Goal: Task Accomplishment & Management: Complete application form

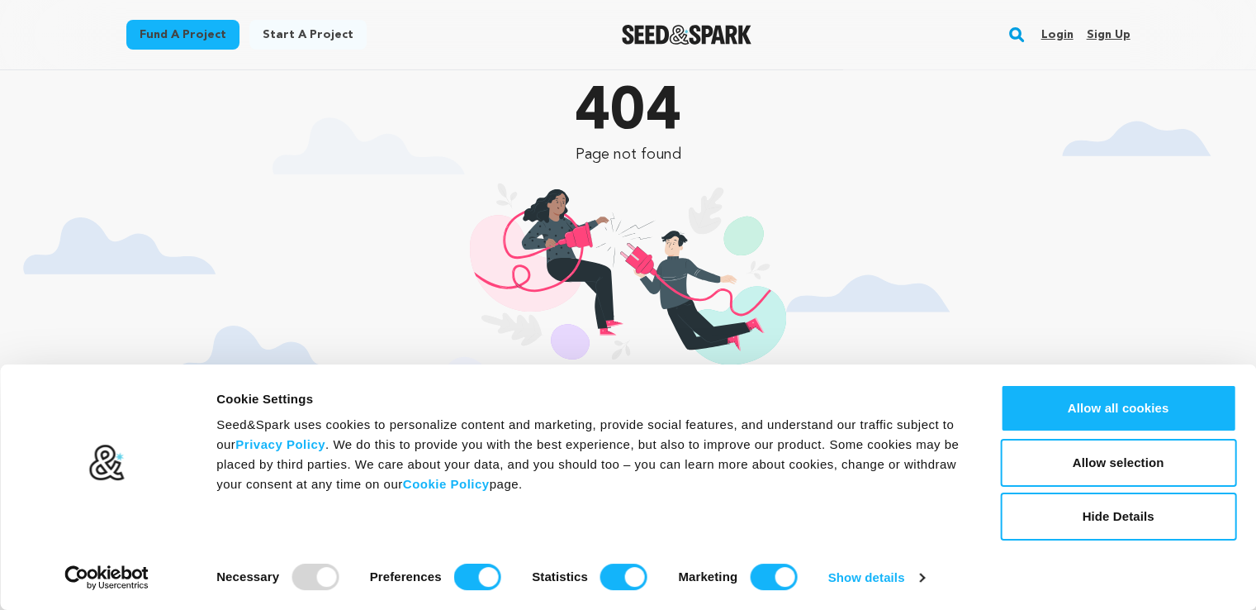
click at [1123, 46] on link "Sign up" at bounding box center [1108, 34] width 44 height 26
click at [1110, 31] on link "Sign up" at bounding box center [1108, 34] width 44 height 26
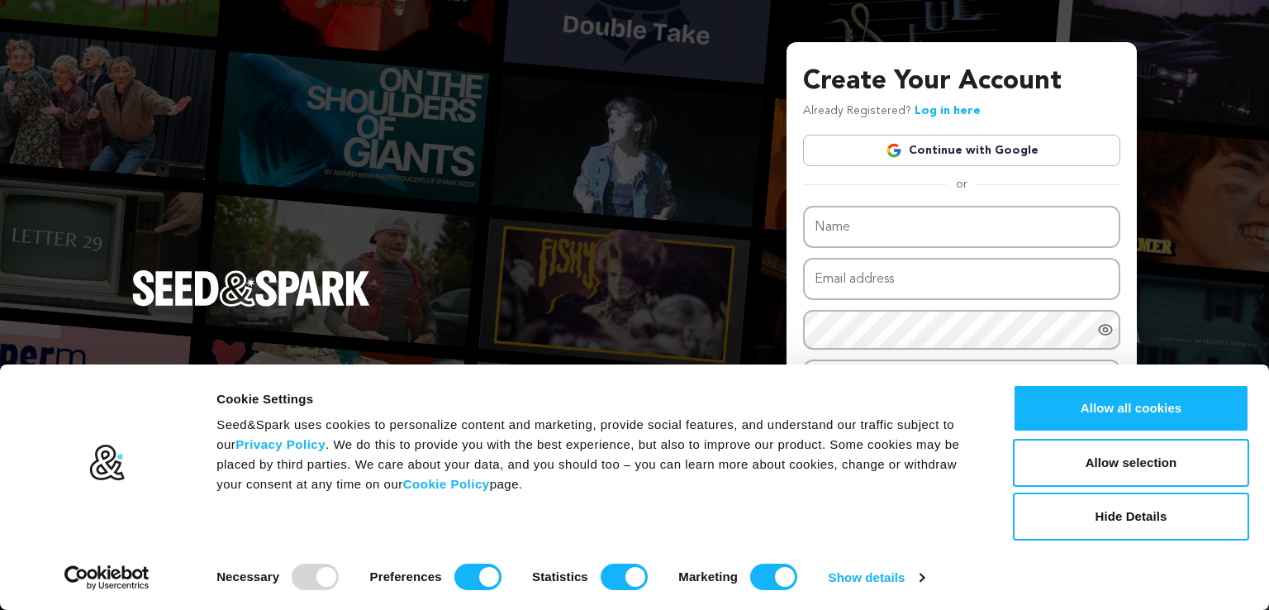
click at [1037, 159] on link "Continue with Google" at bounding box center [961, 150] width 317 height 31
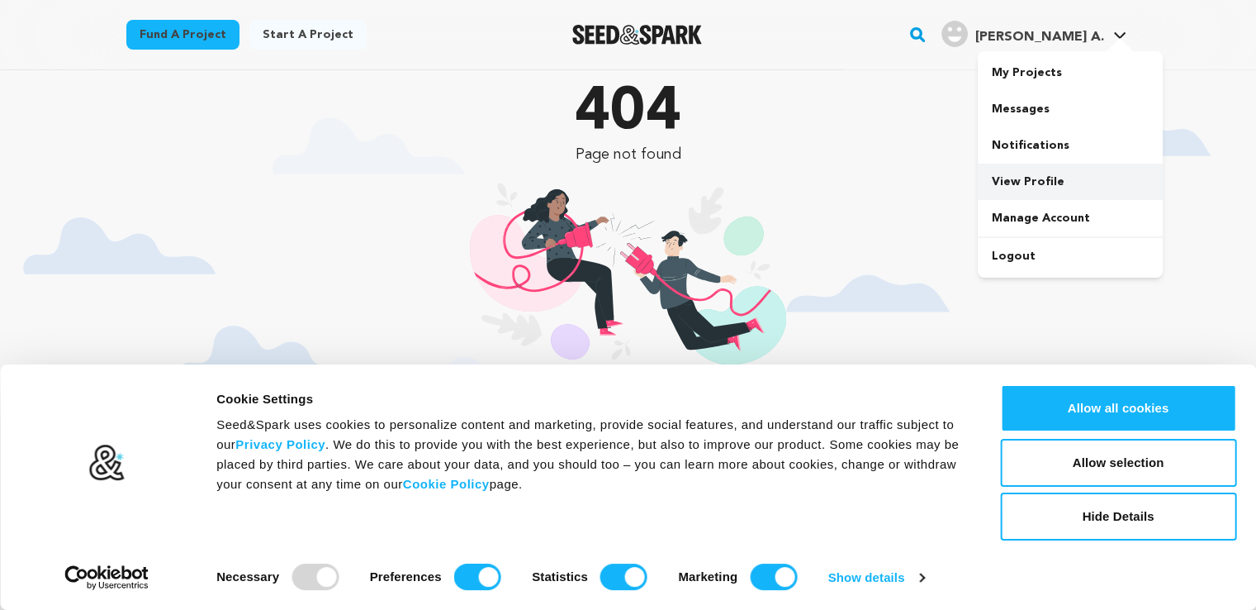
click at [1024, 182] on link "View Profile" at bounding box center [1070, 182] width 185 height 36
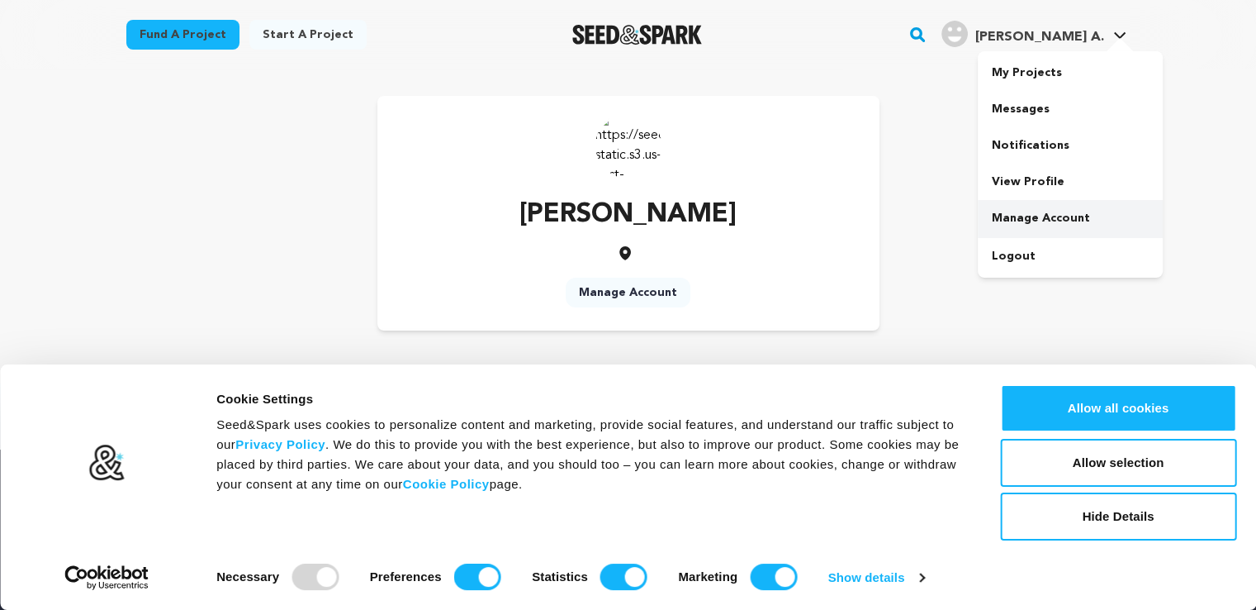
click at [1041, 230] on link "Manage Account" at bounding box center [1070, 218] width 185 height 36
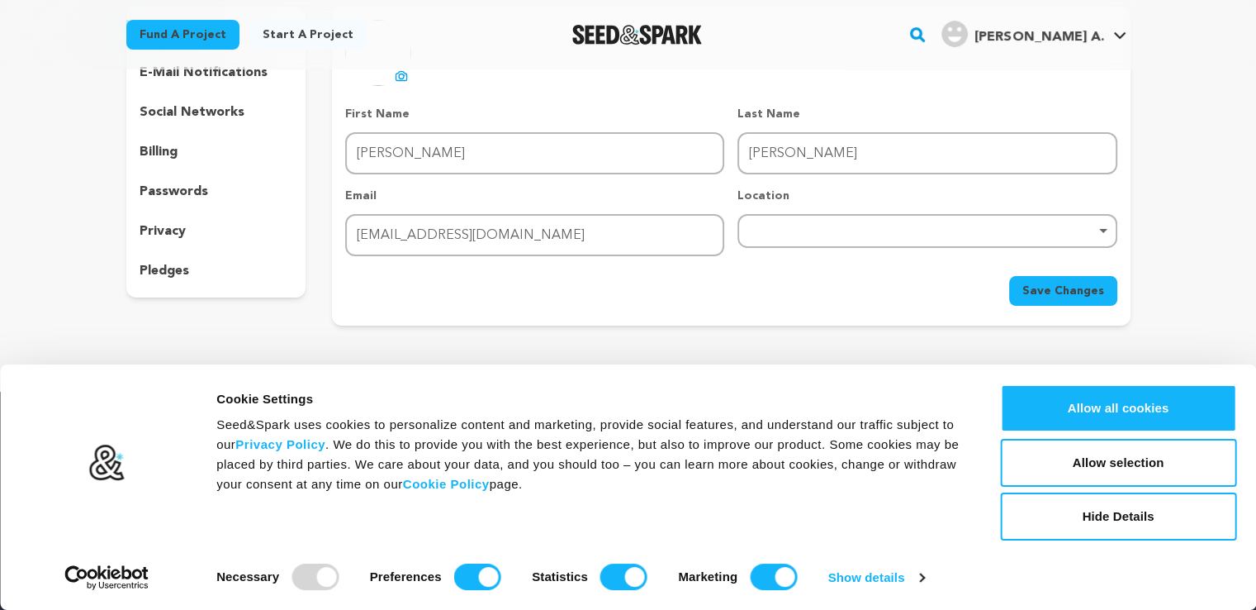
scroll to position [83, 0]
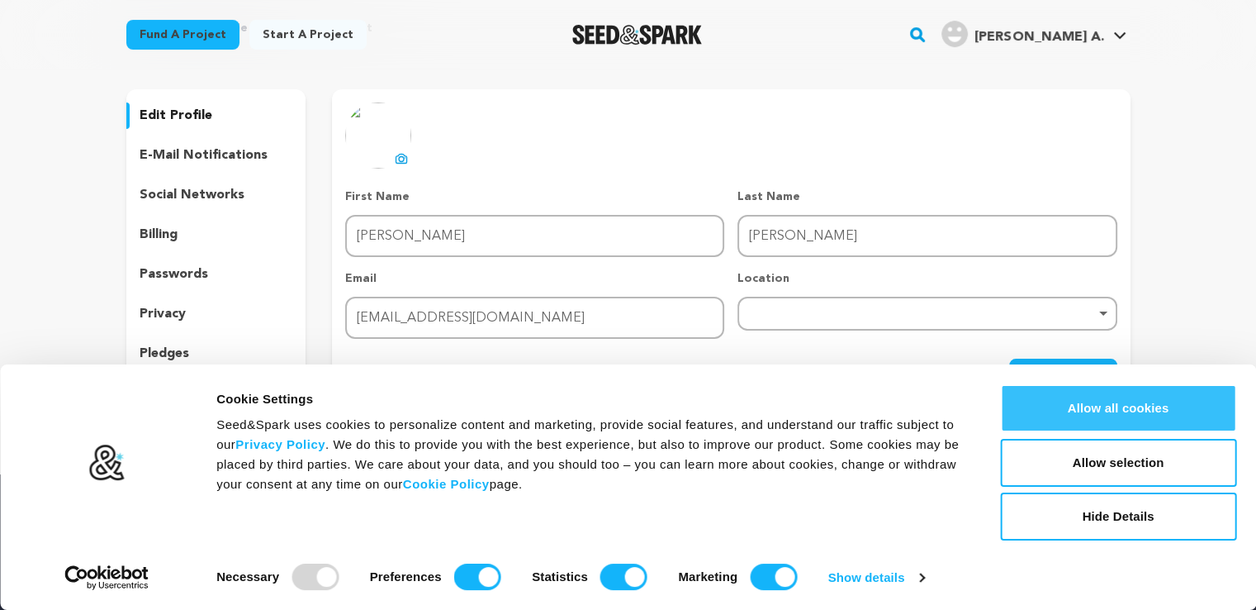
click at [1137, 398] on button "Allow all cookies" at bounding box center [1118, 408] width 236 height 48
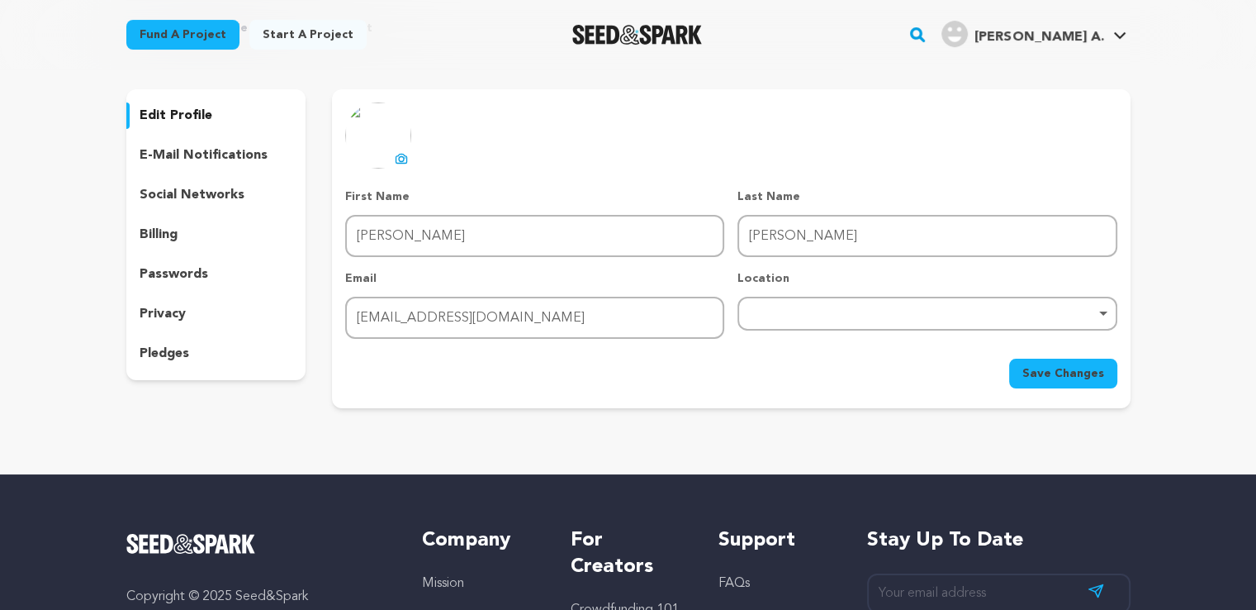
click at [205, 190] on p "social networks" at bounding box center [192, 195] width 105 height 20
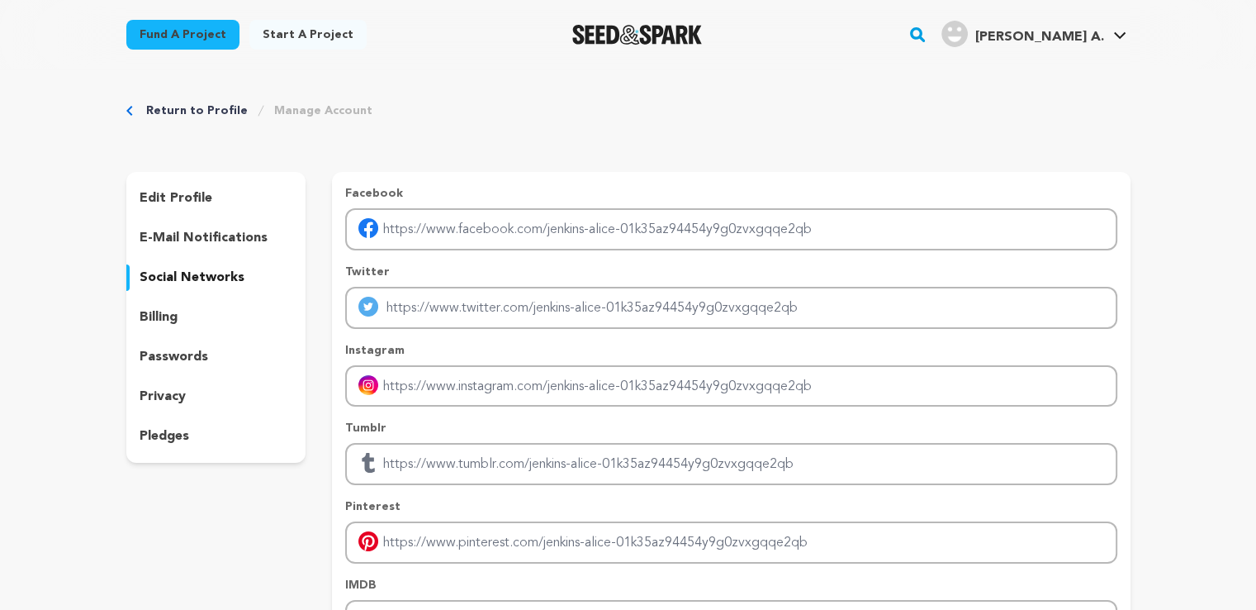
click at [162, 188] on p "edit profile" at bounding box center [176, 198] width 73 height 20
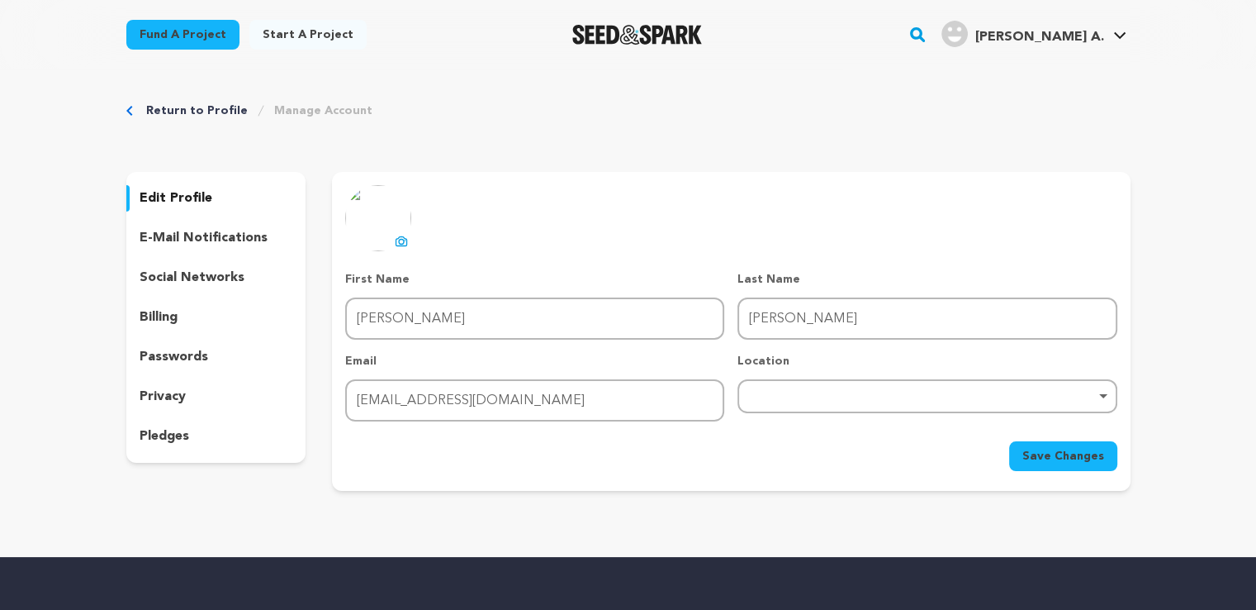
click at [225, 255] on div "edit profile e-mail notifications social networks billing passwords privacy ple…" at bounding box center [216, 317] width 180 height 291
click at [231, 232] on p "e-mail notifications" at bounding box center [204, 238] width 128 height 20
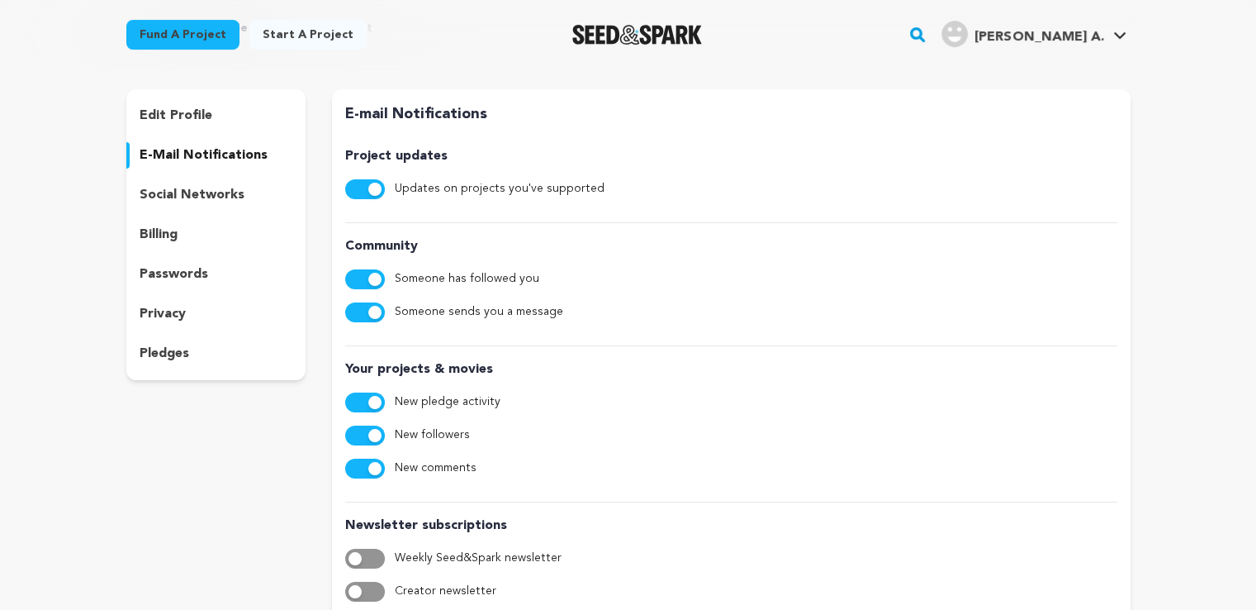
scroll to position [83, 0]
click at [255, 184] on div "social networks" at bounding box center [216, 195] width 180 height 26
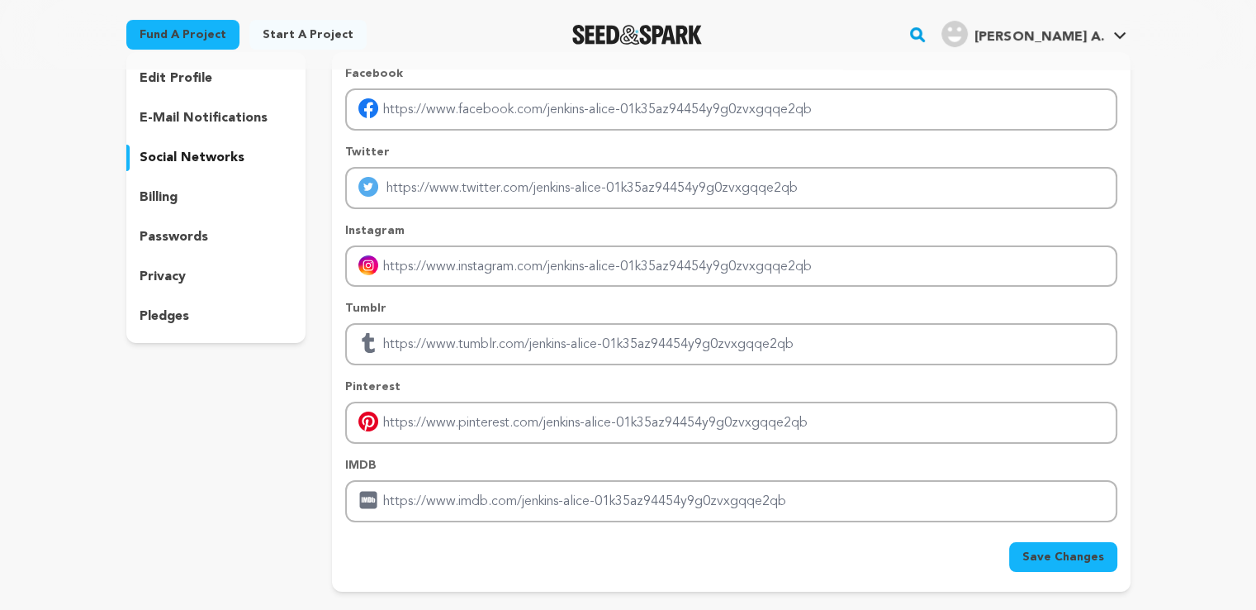
scroll to position [248, 0]
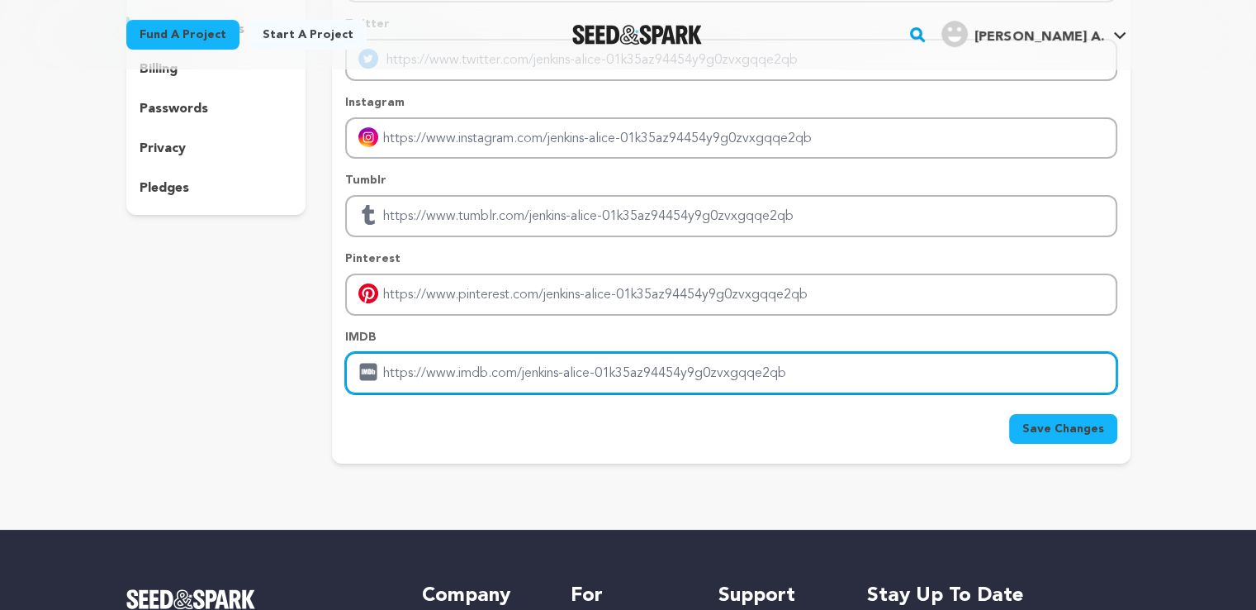
click at [621, 365] on input "Enter IMDB profile link" at bounding box center [731, 373] width 772 height 42
drag, startPoint x: 798, startPoint y: 369, endPoint x: 184, endPoint y: 383, distance: 613.9
click at [184, 383] on div "edit profile e-mail notifications social networks billing passwords privacy ple…" at bounding box center [628, 193] width 1004 height 539
paste input "https://missionhimalayatreks.com/trips/island-peak-climbing/"
type input "https://missionhimalayatreks.com/trips/island-peak-climbing/"
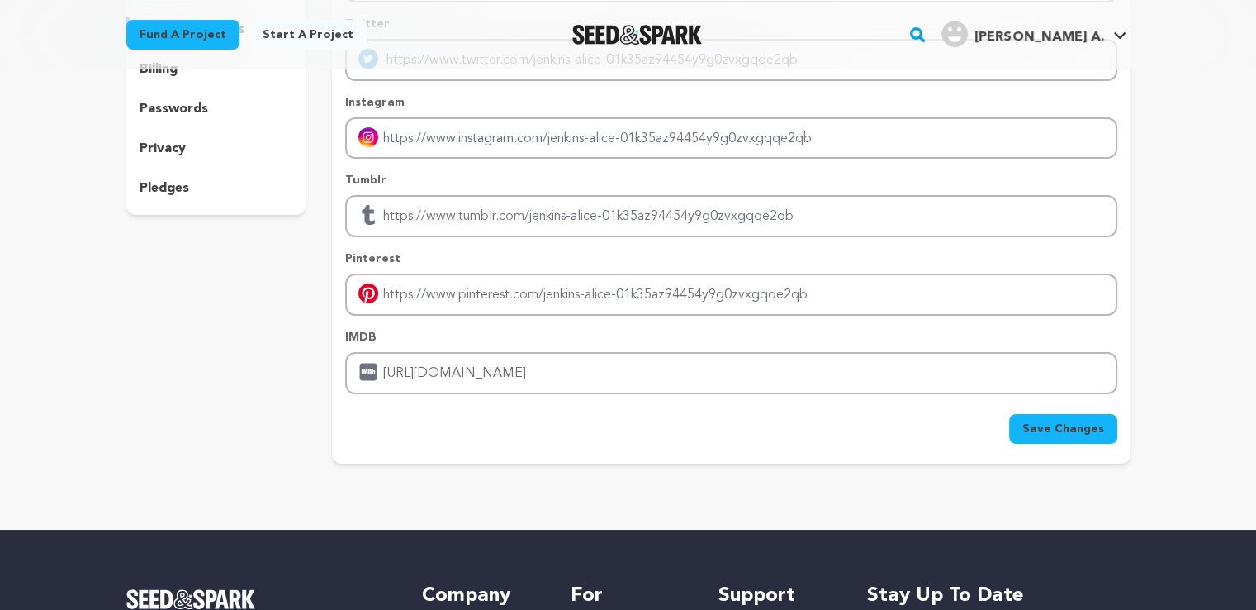
click at [1044, 421] on span "Save Changes" at bounding box center [1064, 428] width 82 height 17
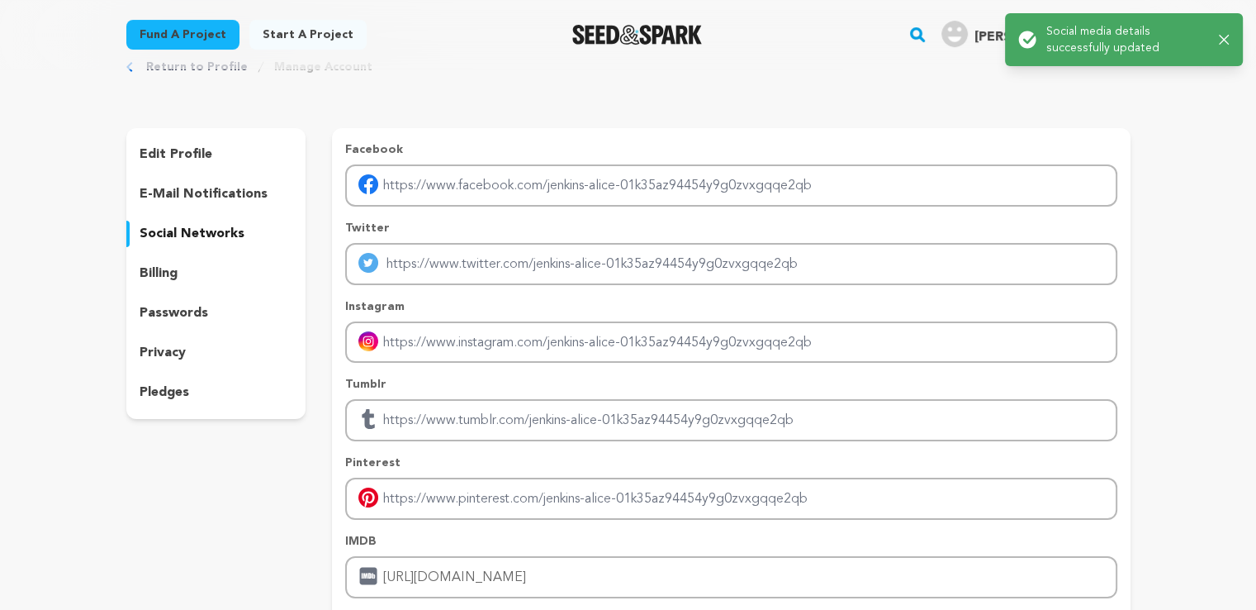
scroll to position [0, 0]
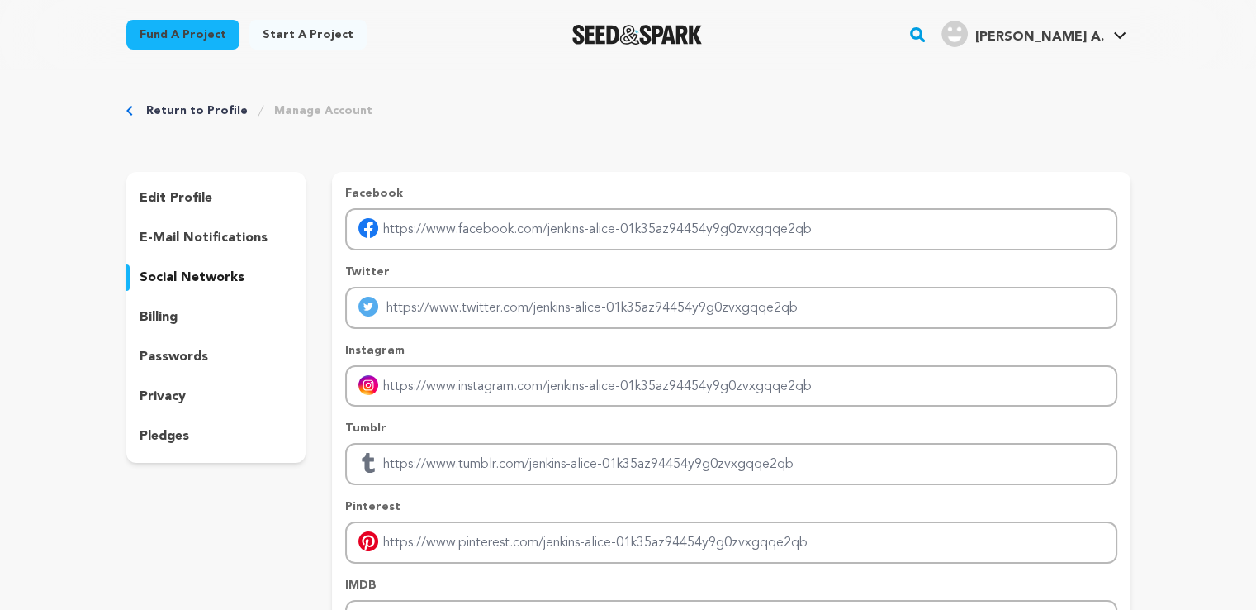
click at [1080, 40] on span "[PERSON_NAME] A." at bounding box center [1039, 37] width 129 height 13
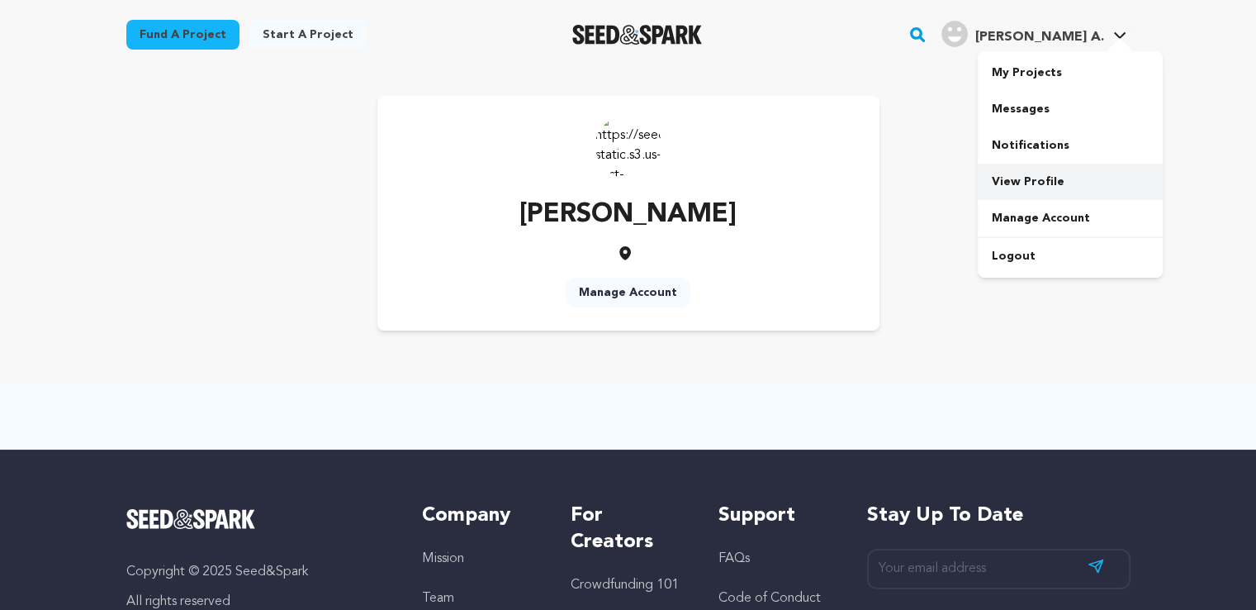
click at [1038, 183] on link "View Profile" at bounding box center [1070, 182] width 185 height 36
click at [1060, 68] on link "My Projects" at bounding box center [1070, 73] width 185 height 36
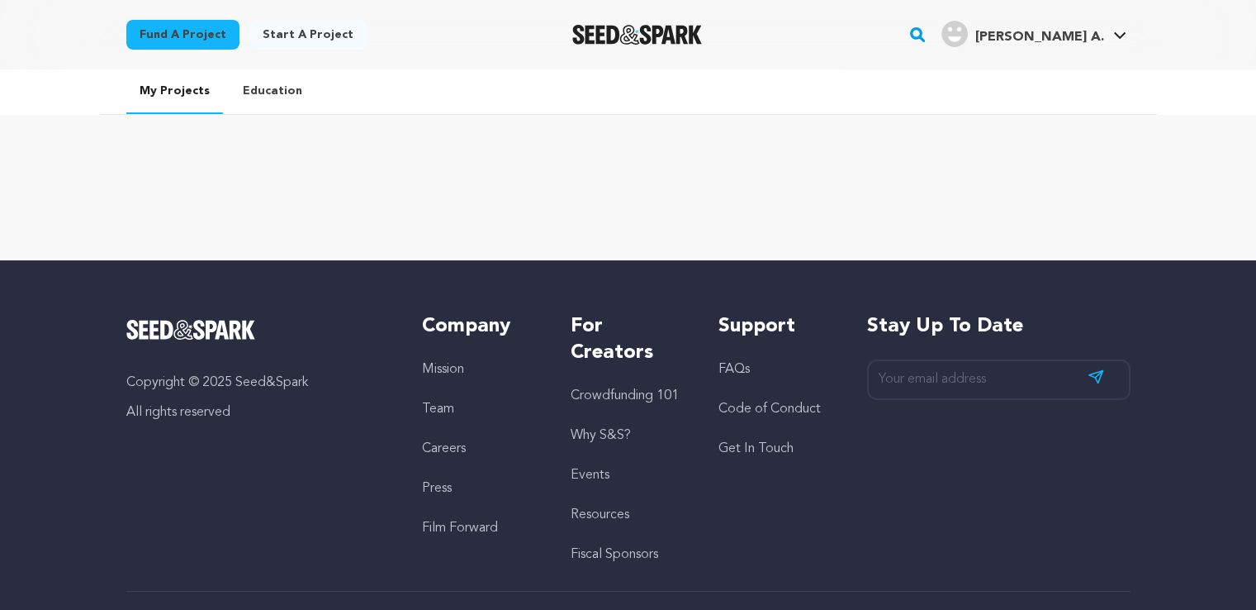
click at [267, 96] on link "Education" at bounding box center [273, 90] width 86 height 43
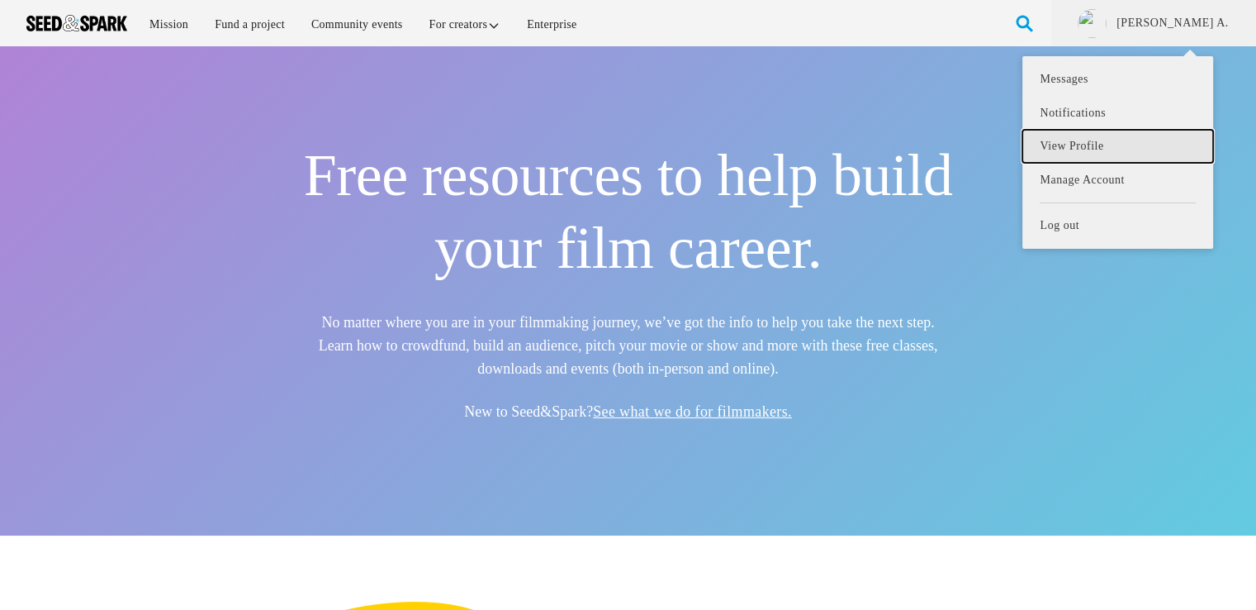
click at [1102, 153] on link "View Profile" at bounding box center [1118, 147] width 190 height 34
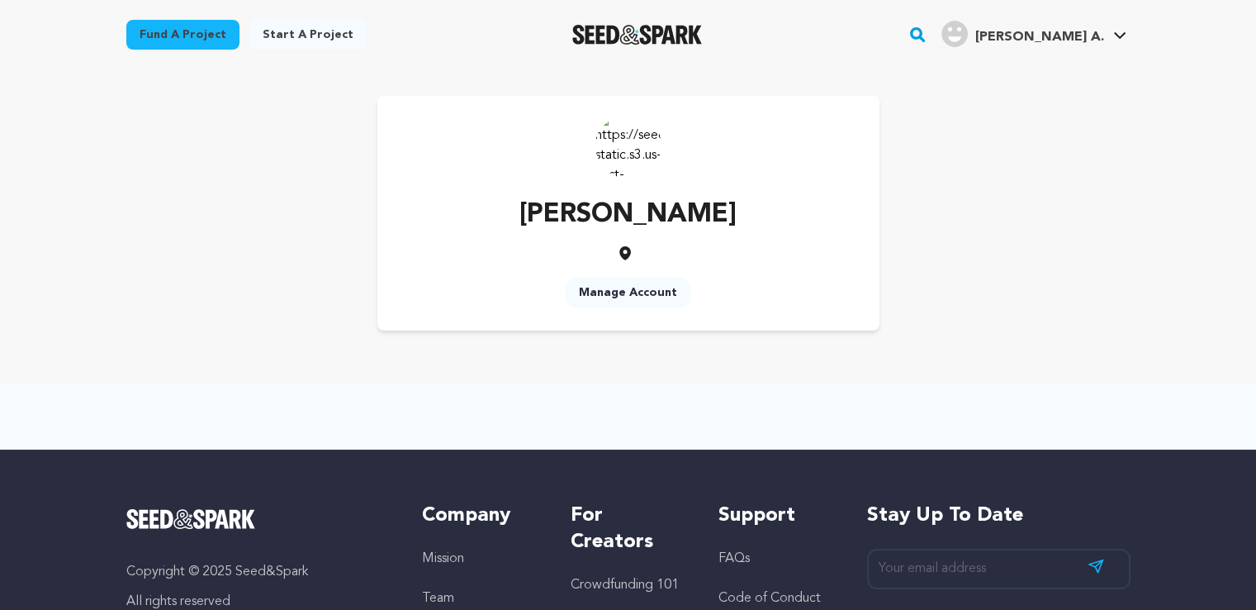
click at [265, 27] on link "Start a project" at bounding box center [307, 35] width 117 height 30
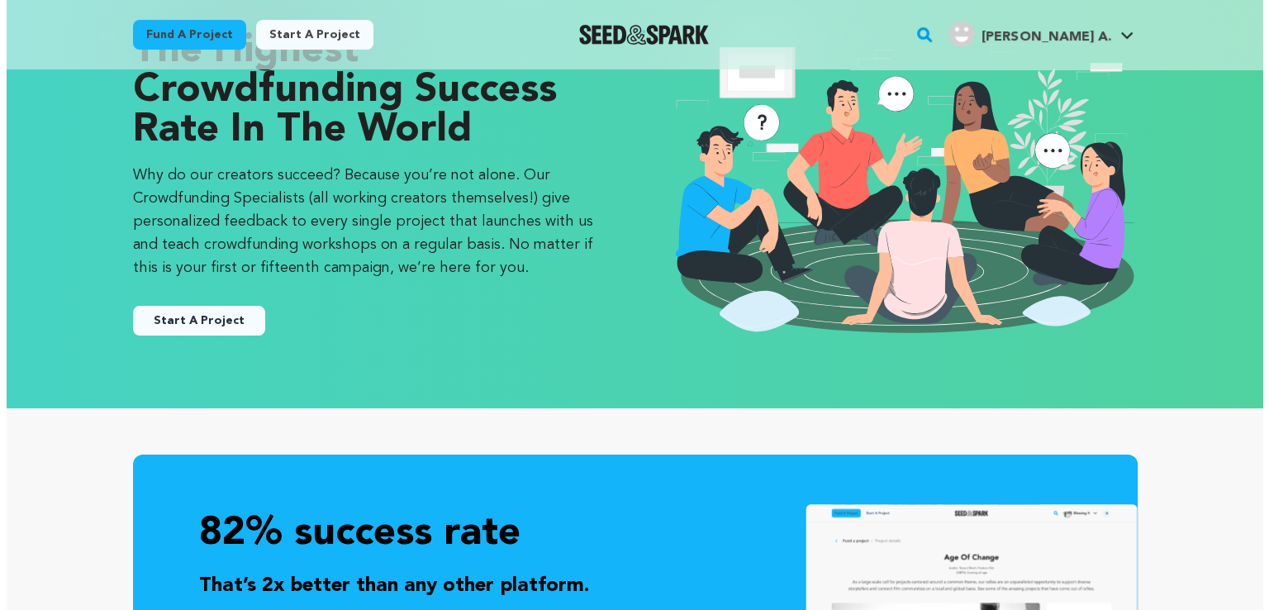
scroll to position [83, 0]
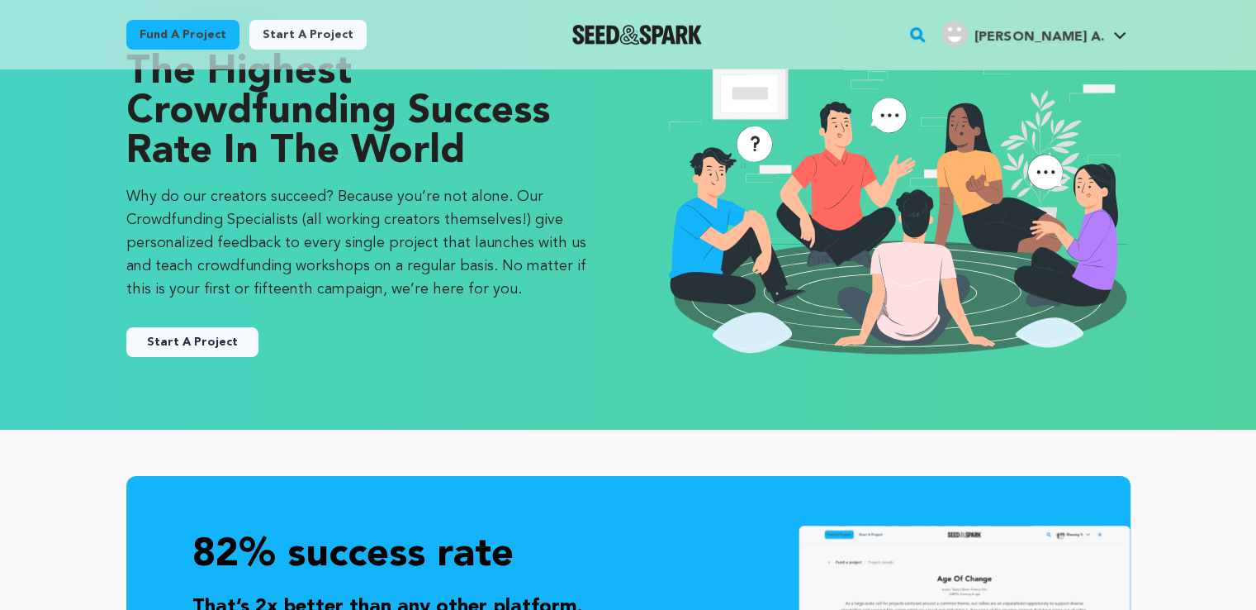
click at [224, 338] on button "Start A Project" at bounding box center [192, 342] width 132 height 30
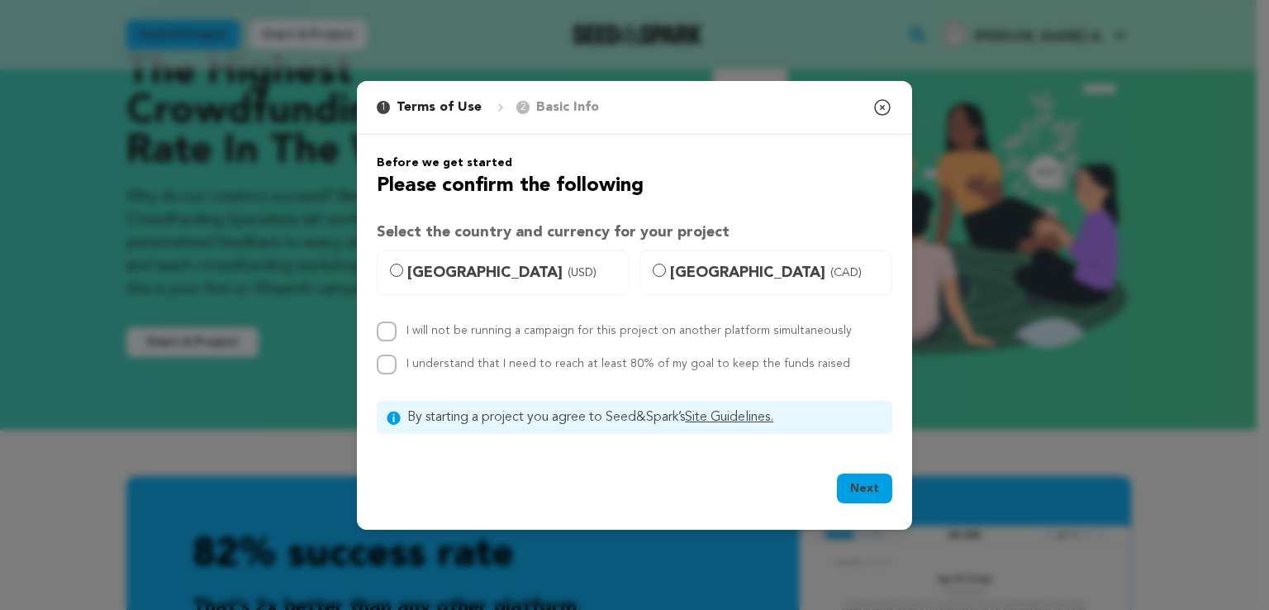
click at [409, 274] on label "[GEOGRAPHIC_DATA] (USD)" at bounding box center [503, 272] width 253 height 45
click at [403, 274] on input "[GEOGRAPHIC_DATA] (USD)" at bounding box center [396, 270] width 13 height 13
radio input "true"
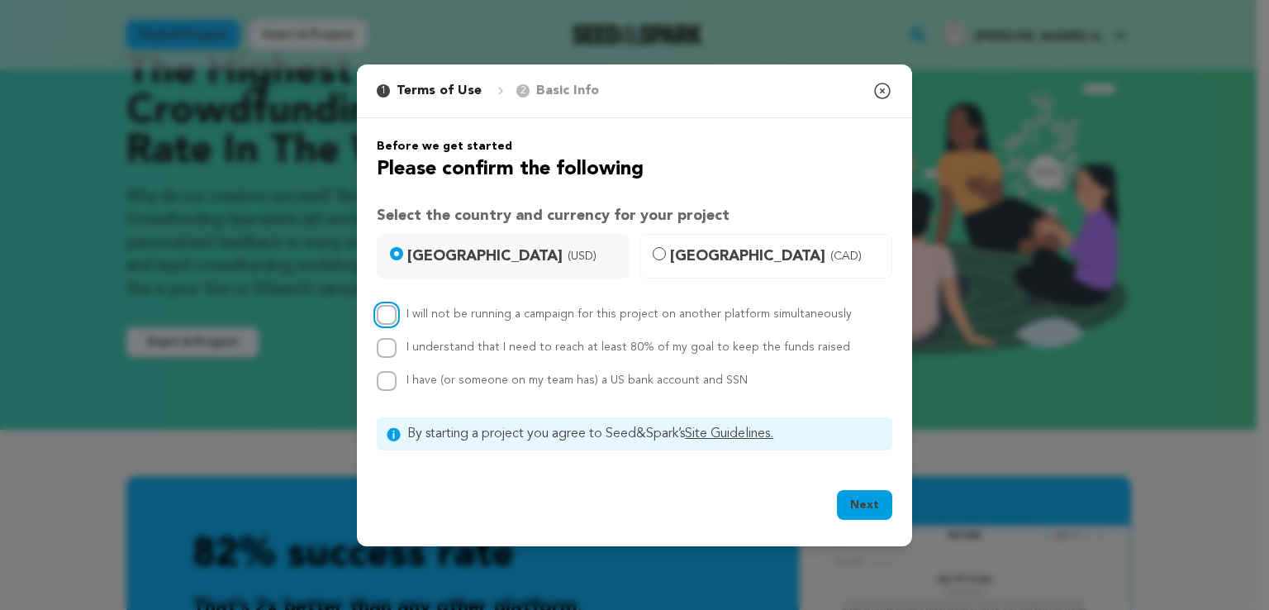
click at [389, 311] on input "I will not be running a campaign for this project on another platform simultane…" at bounding box center [387, 315] width 20 height 20
checkbox input "true"
click at [385, 344] on input "I understand that I need to reach at least 80% of my goal to keep the funds rai…" at bounding box center [387, 348] width 20 height 20
checkbox input "true"
click at [384, 378] on input "I have (or someone on my team has) a US bank account and SSN" at bounding box center [387, 381] width 20 height 20
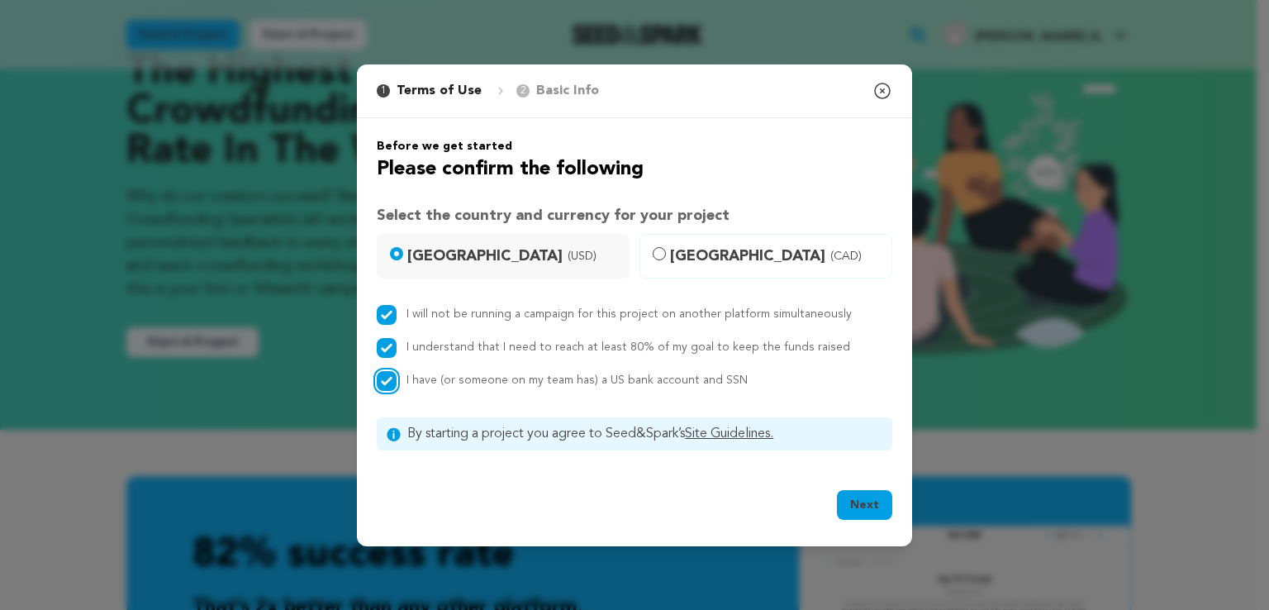
click at [384, 378] on input "I have (or someone on my team has) a US bank account and SSN" at bounding box center [387, 381] width 20 height 20
click at [860, 503] on button "Next" at bounding box center [864, 505] width 55 height 30
click at [384, 374] on input "I have (or someone on my team has) a US bank account and SSN" at bounding box center [387, 381] width 20 height 20
checkbox input "true"
drag, startPoint x: 880, startPoint y: 520, endPoint x: 867, endPoint y: 515, distance: 13.8
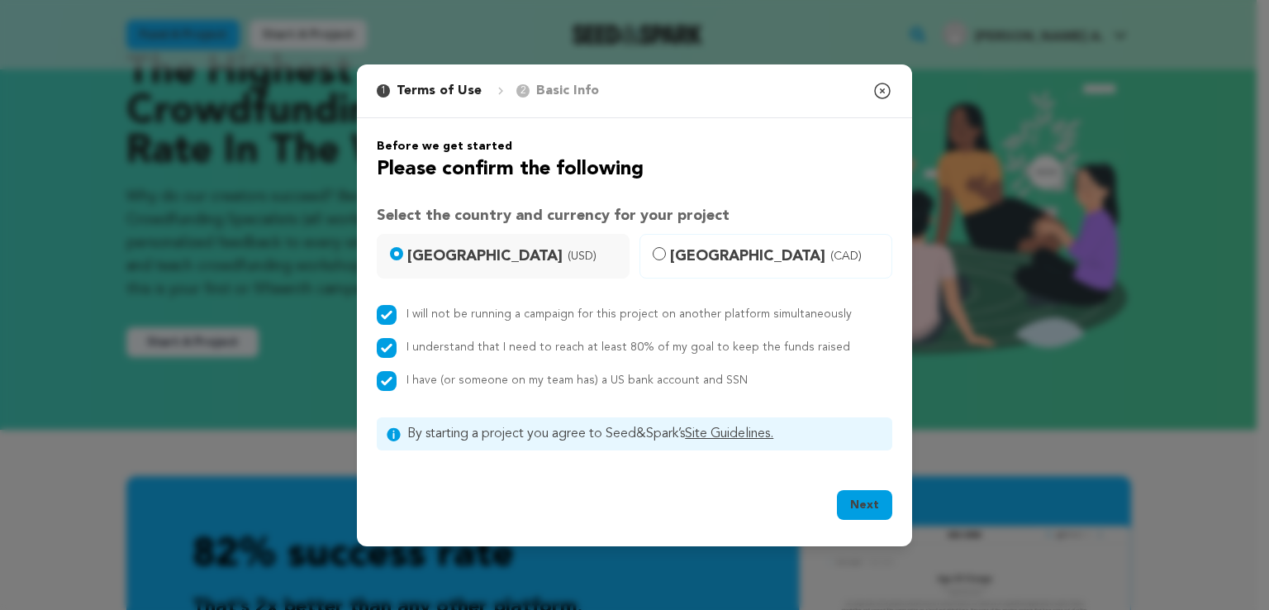
click at [868, 516] on div "Next" at bounding box center [864, 508] width 55 height 36
click at [866, 516] on button "Next" at bounding box center [864, 505] width 55 height 30
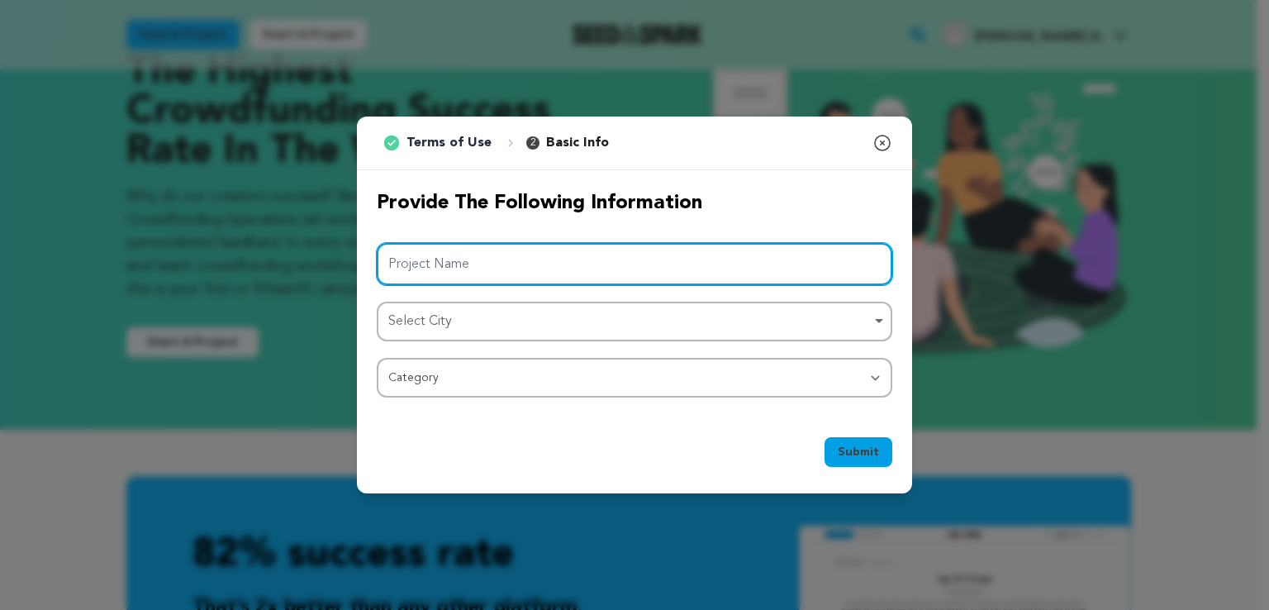
click at [489, 263] on input "Project Name" at bounding box center [634, 264] width 515 height 42
click at [491, 328] on div "Select City Remove item" at bounding box center [629, 322] width 482 height 24
type input "Mission Himalaya Treks"
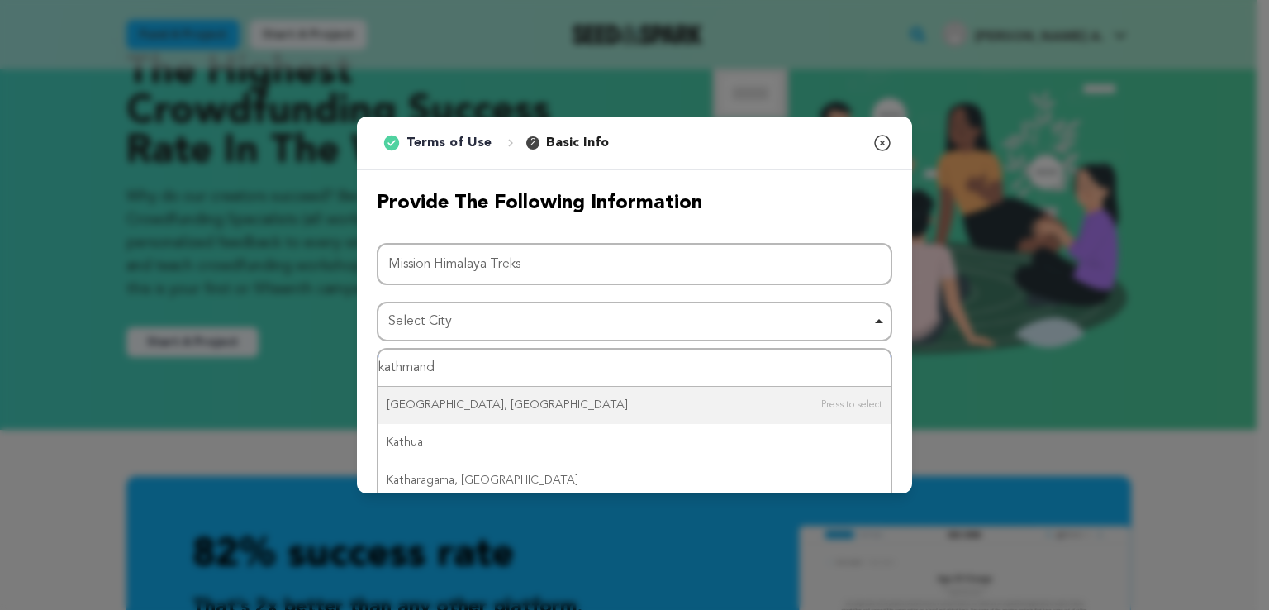
type input "kathmandu"
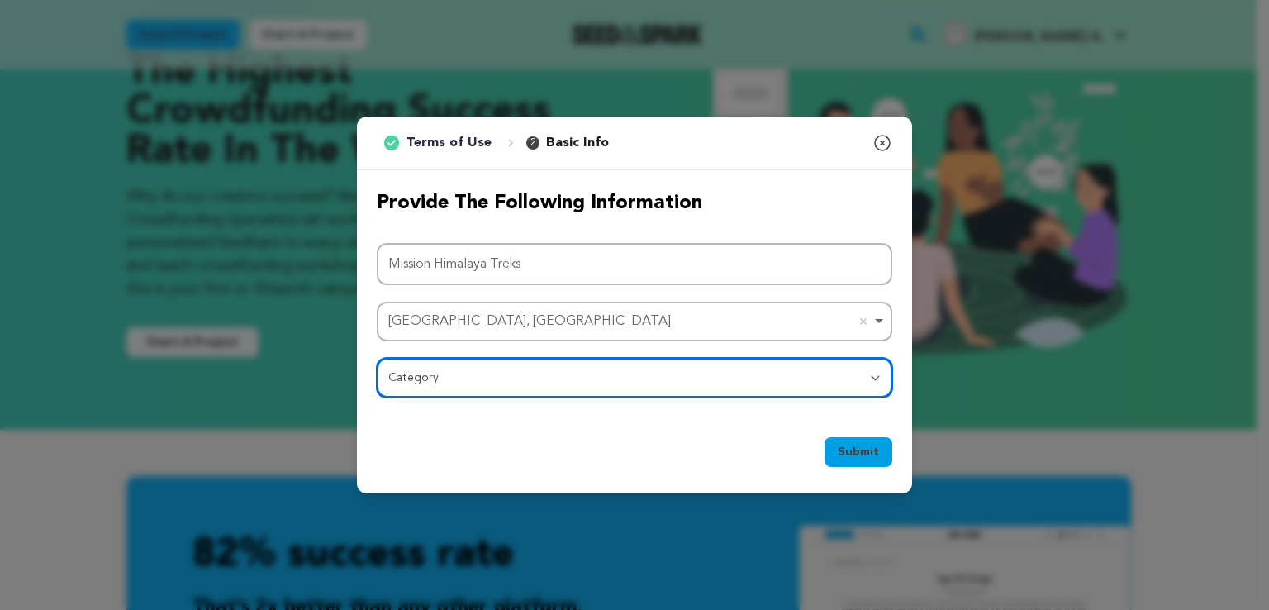
click at [496, 375] on select "Category Film Feature Film Short Series Film Festival Company Music Video VR Ex…" at bounding box center [634, 378] width 515 height 40
select select "10895"
click at [377, 358] on select "Category Film Feature Film Short Series Film Festival Company Music Video VR Ex…" at bounding box center [634, 378] width 515 height 40
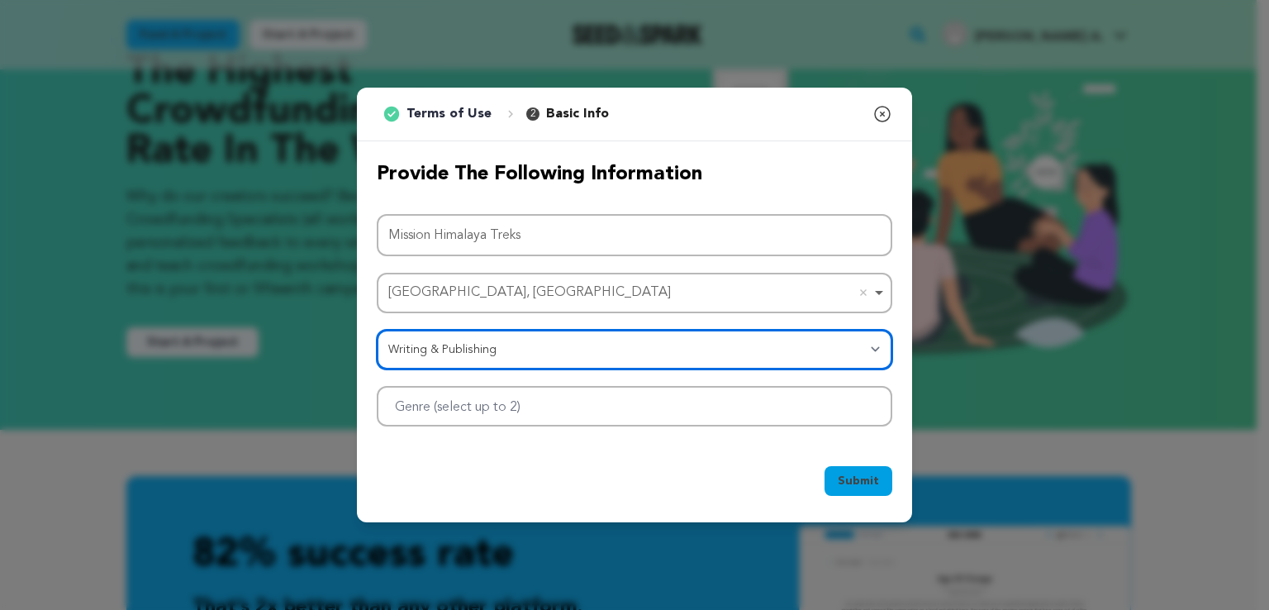
click at [625, 391] on div at bounding box center [634, 406] width 515 height 40
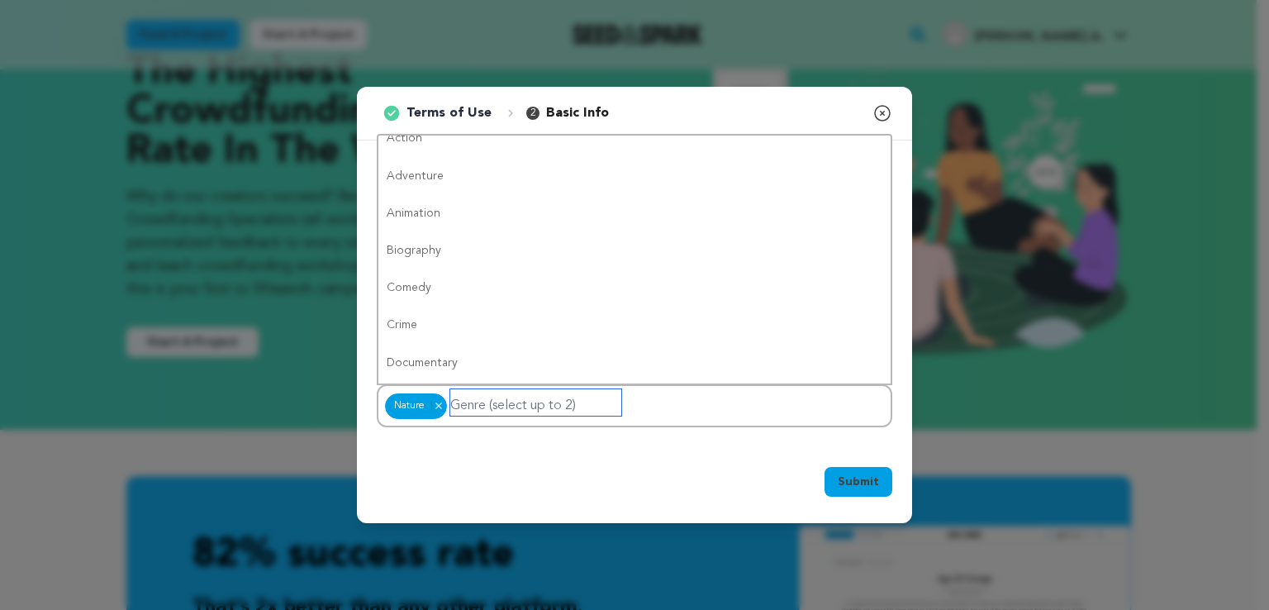
scroll to position [0, 0]
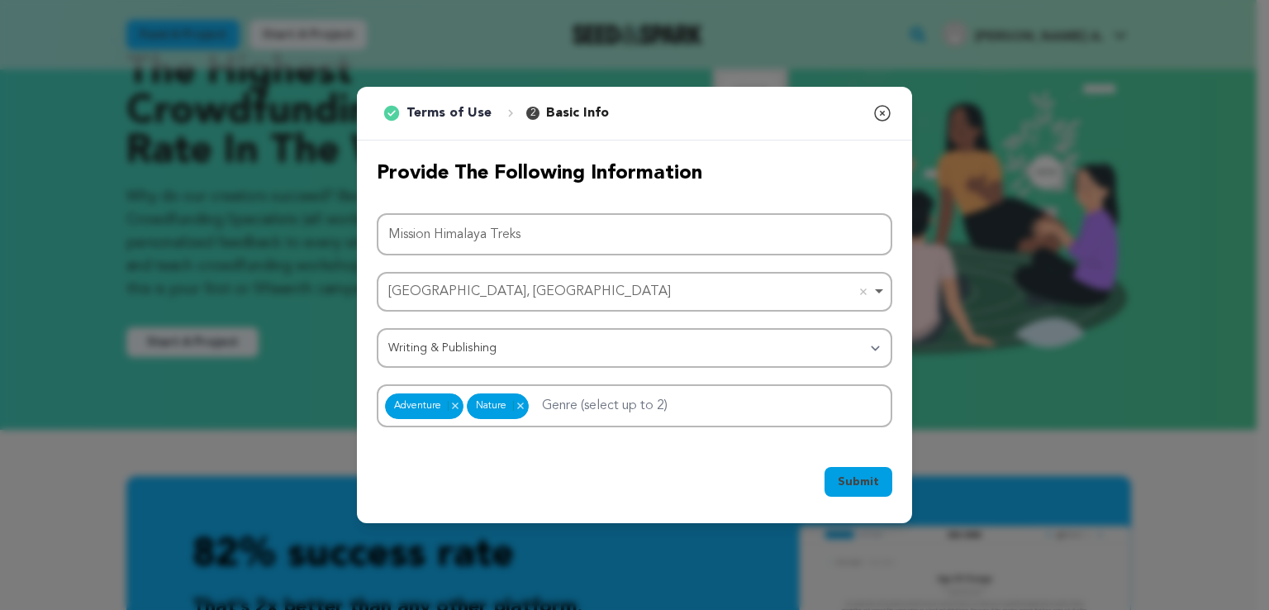
click at [859, 482] on span "Submit" at bounding box center [858, 481] width 41 height 17
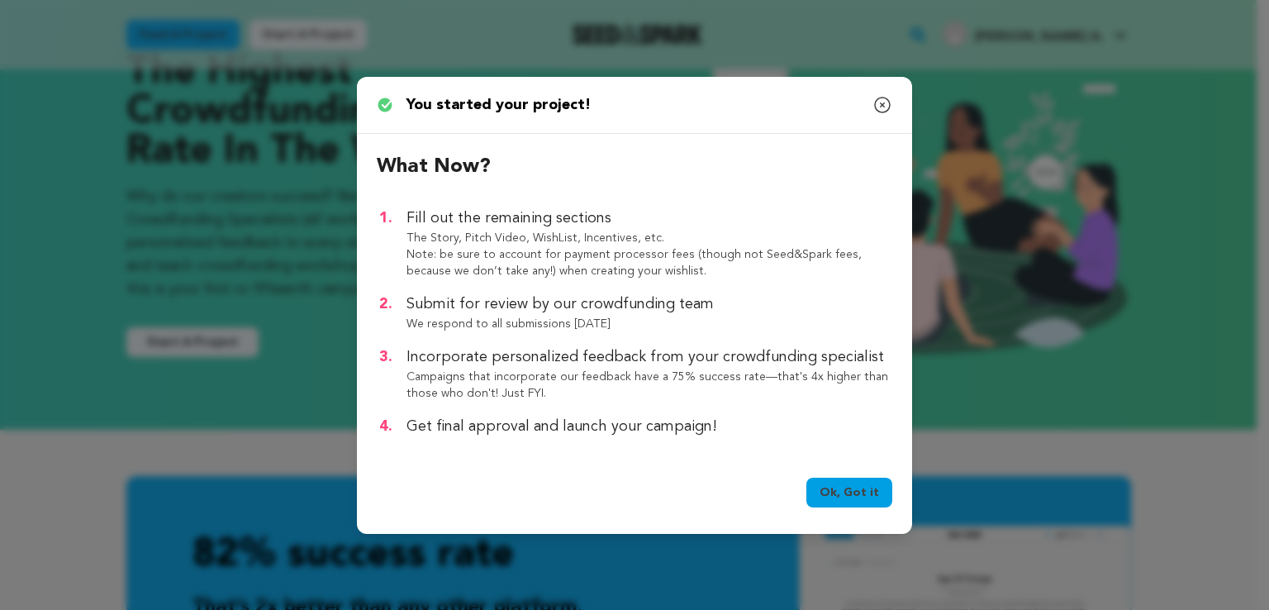
click at [835, 493] on link "Ok, Got it" at bounding box center [849, 492] width 86 height 30
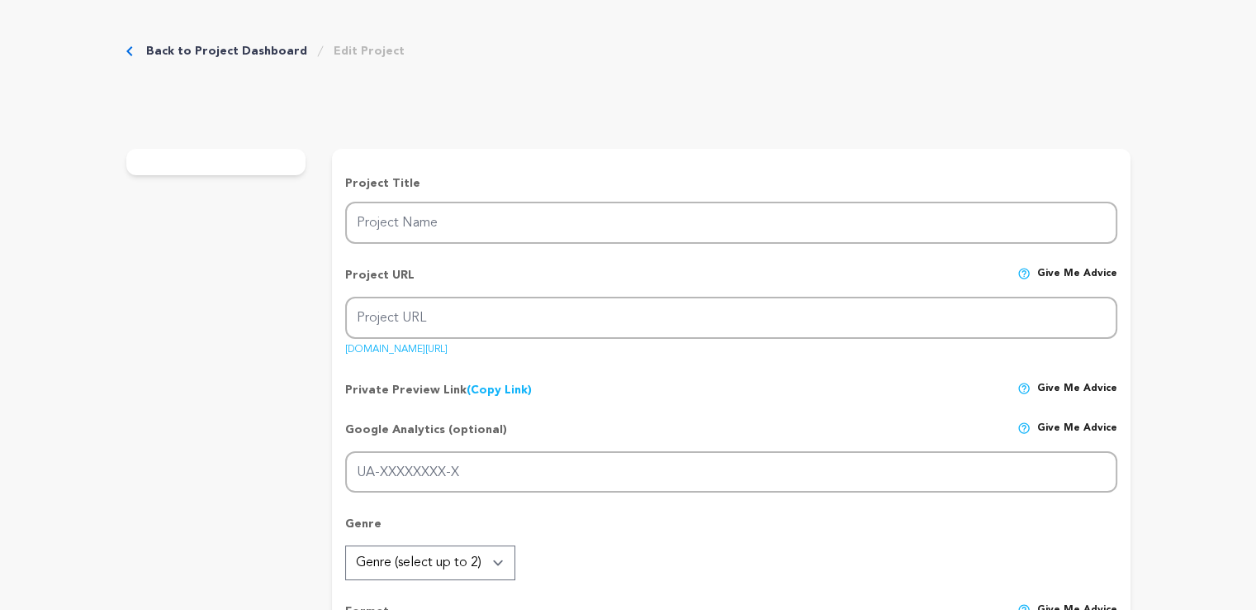
type input "Mission Himalaya Treks"
type input "mission-himalaya-treks"
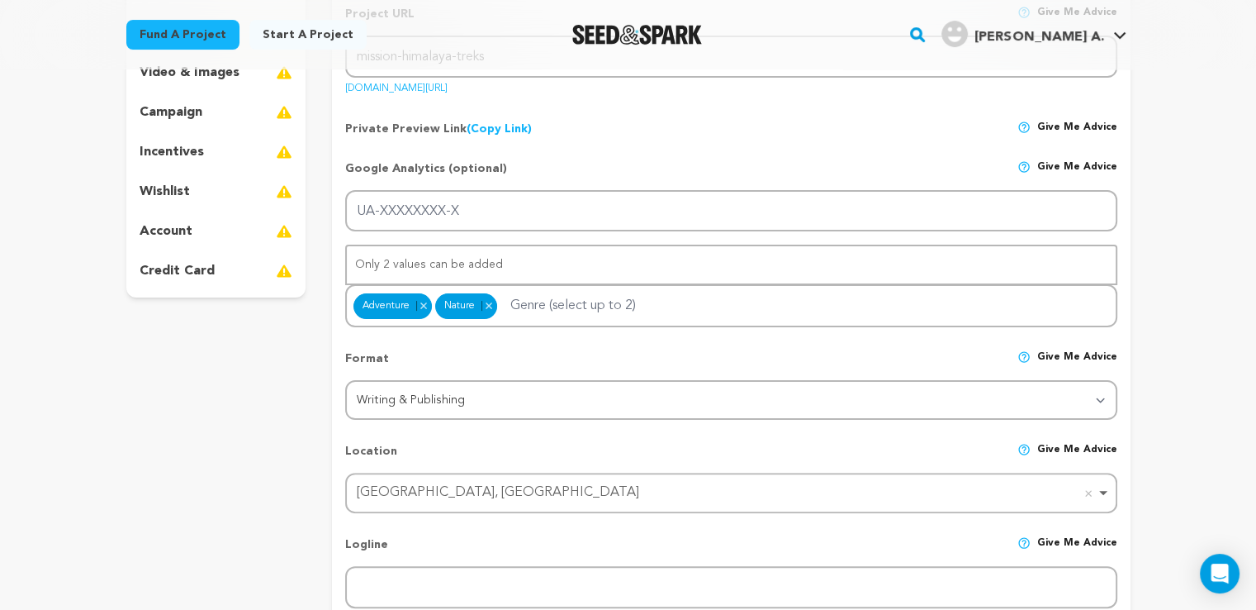
scroll to position [248, 0]
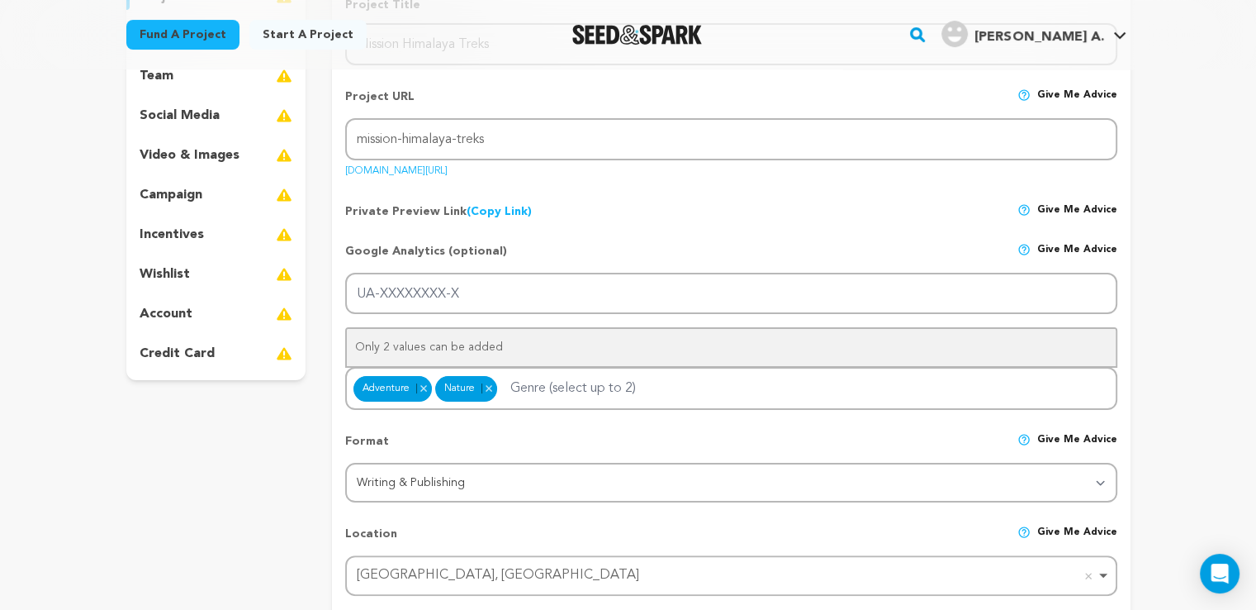
click at [154, 363] on p "credit card" at bounding box center [177, 354] width 75 height 20
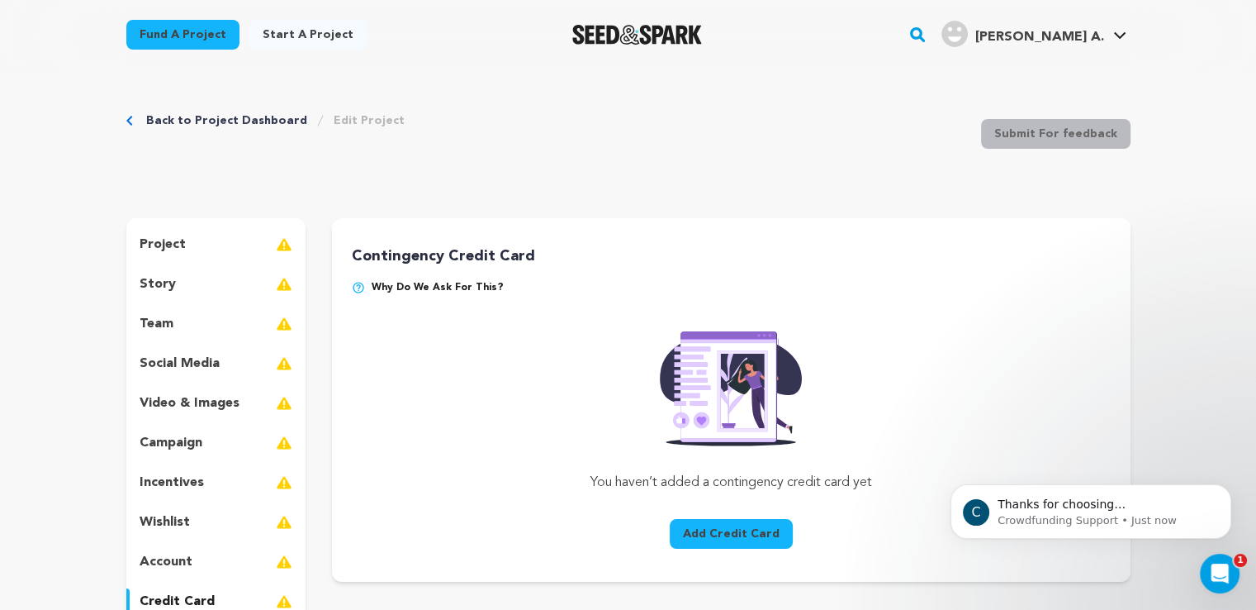
click at [214, 290] on div "story" at bounding box center [216, 284] width 180 height 26
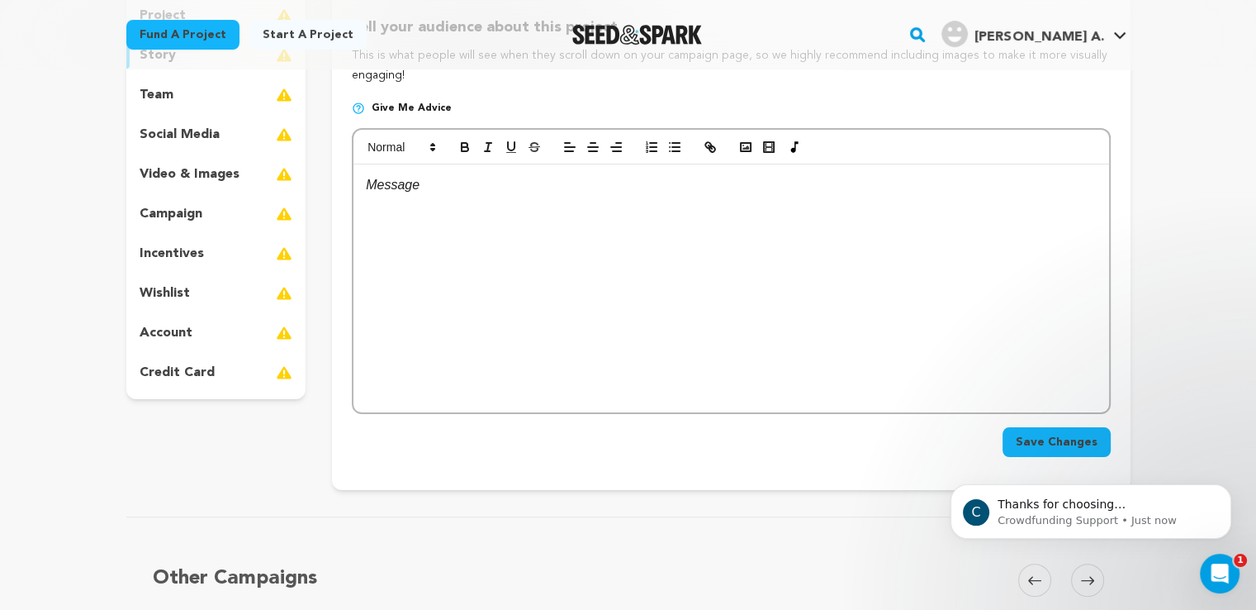
scroll to position [248, 0]
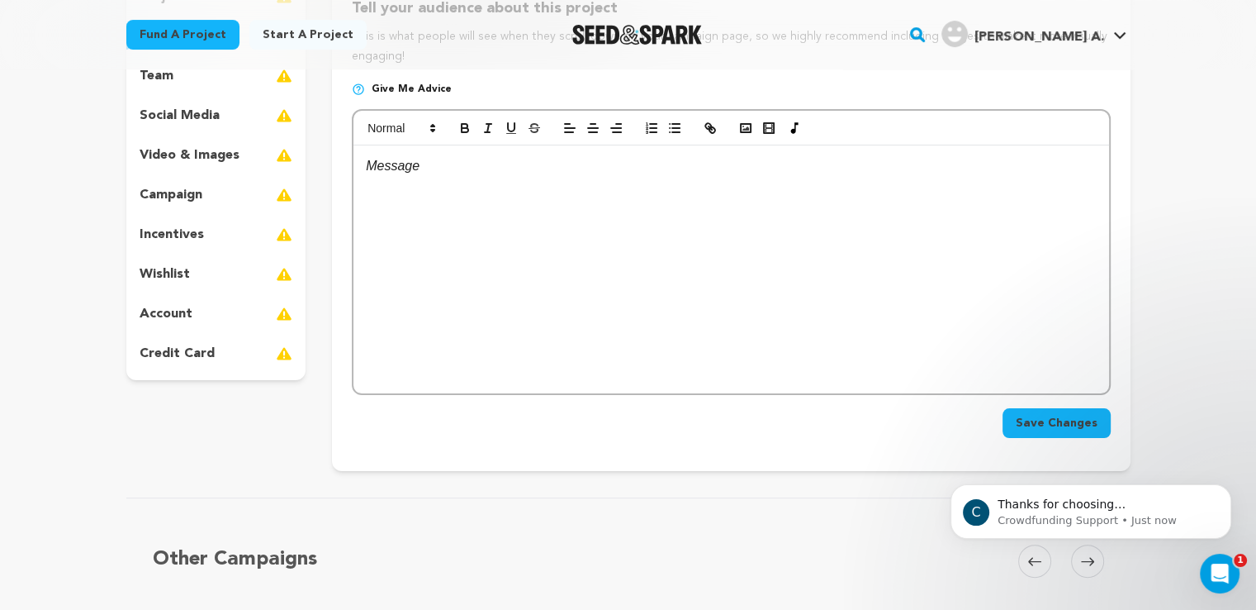
click at [456, 222] on div at bounding box center [731, 269] width 755 height 248
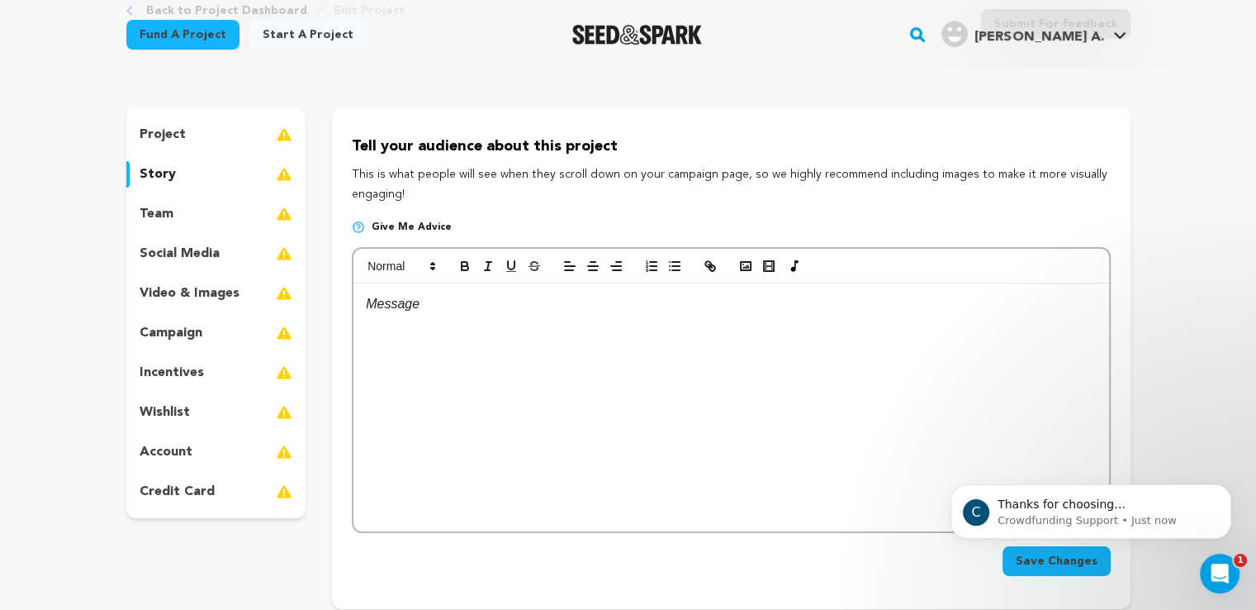
scroll to position [83, 0]
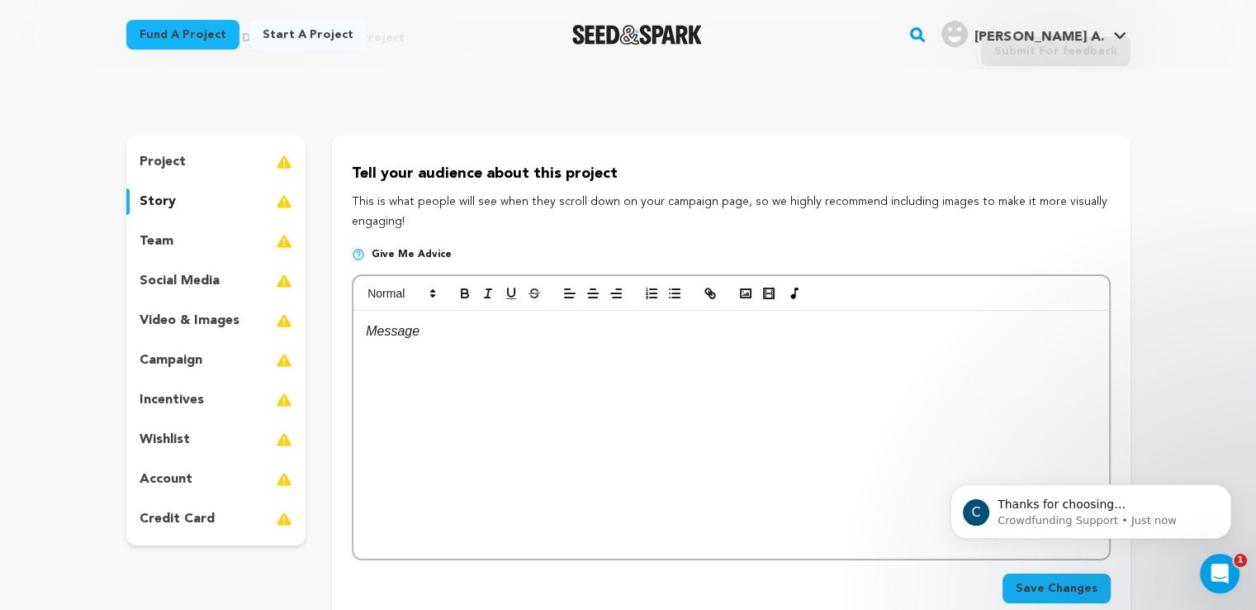
click at [188, 207] on div "story" at bounding box center [216, 201] width 180 height 26
click at [185, 161] on div "project" at bounding box center [216, 162] width 180 height 26
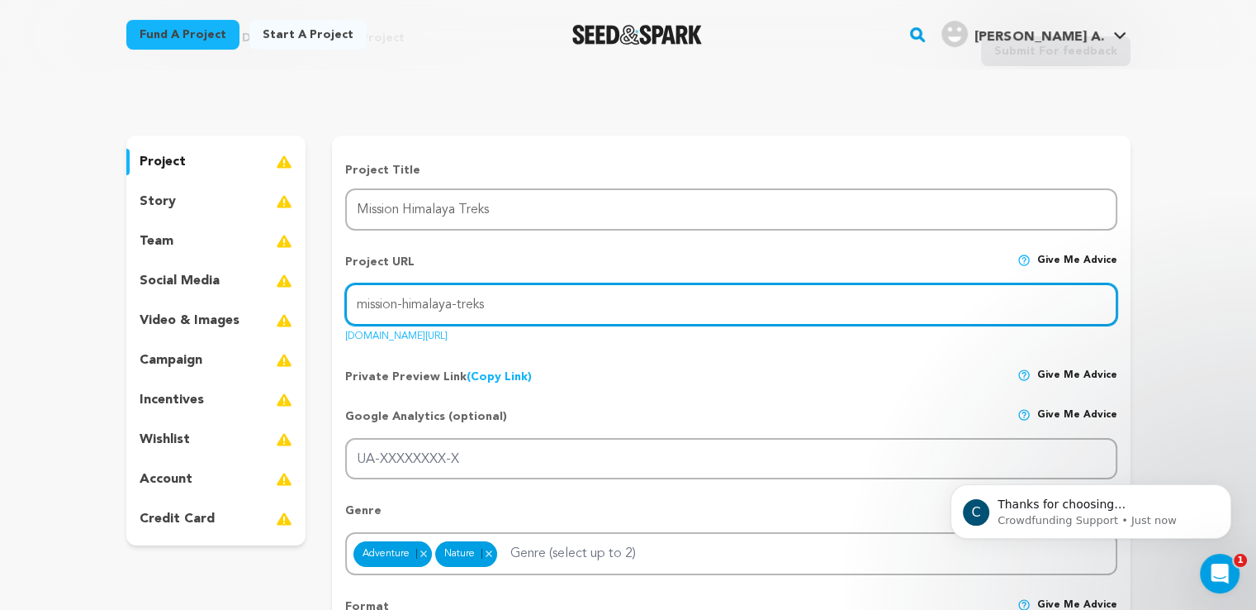
click at [453, 303] on input "mission-himalaya-treks" at bounding box center [731, 304] width 772 height 42
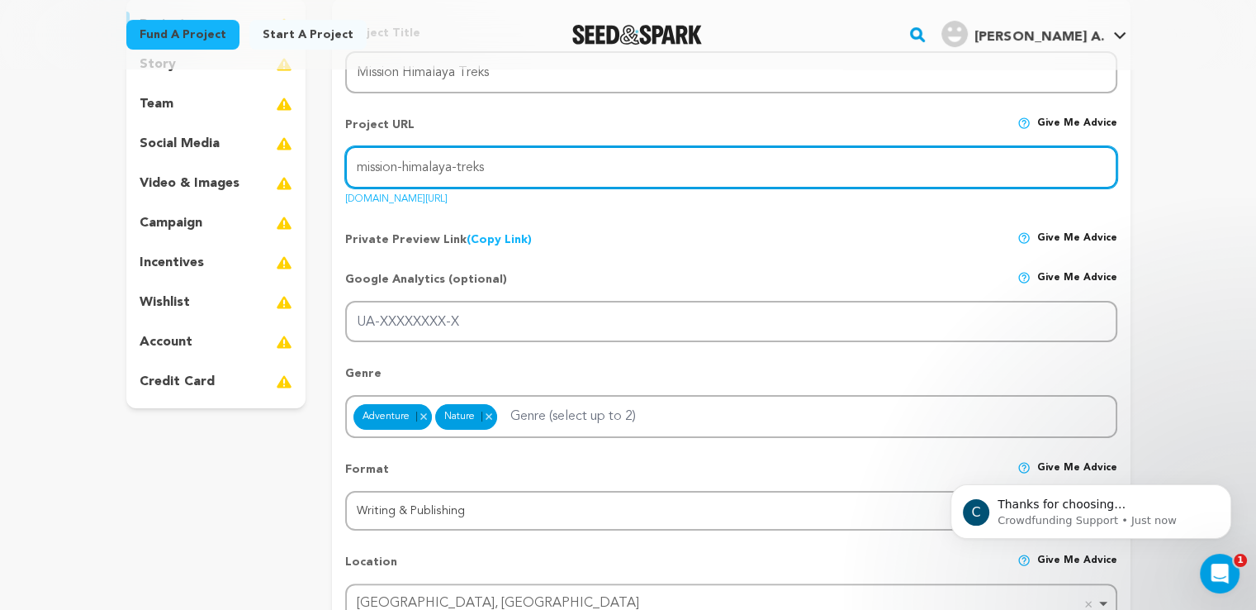
scroll to position [248, 0]
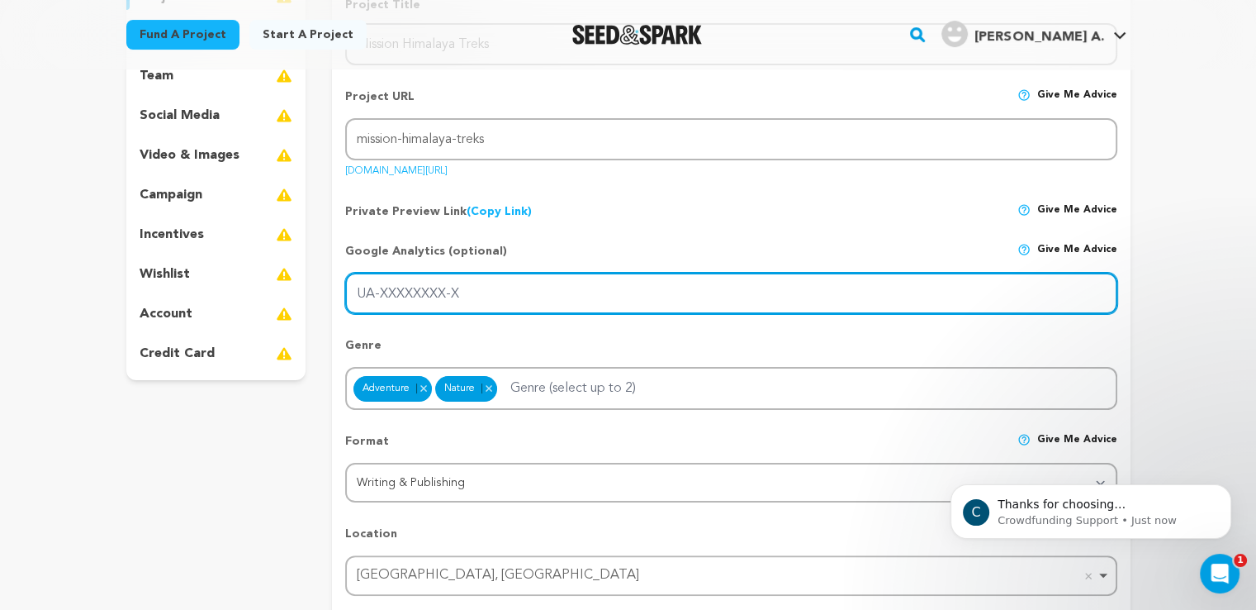
click at [456, 302] on input "UA-XXXXXXXX-X" at bounding box center [731, 294] width 772 height 42
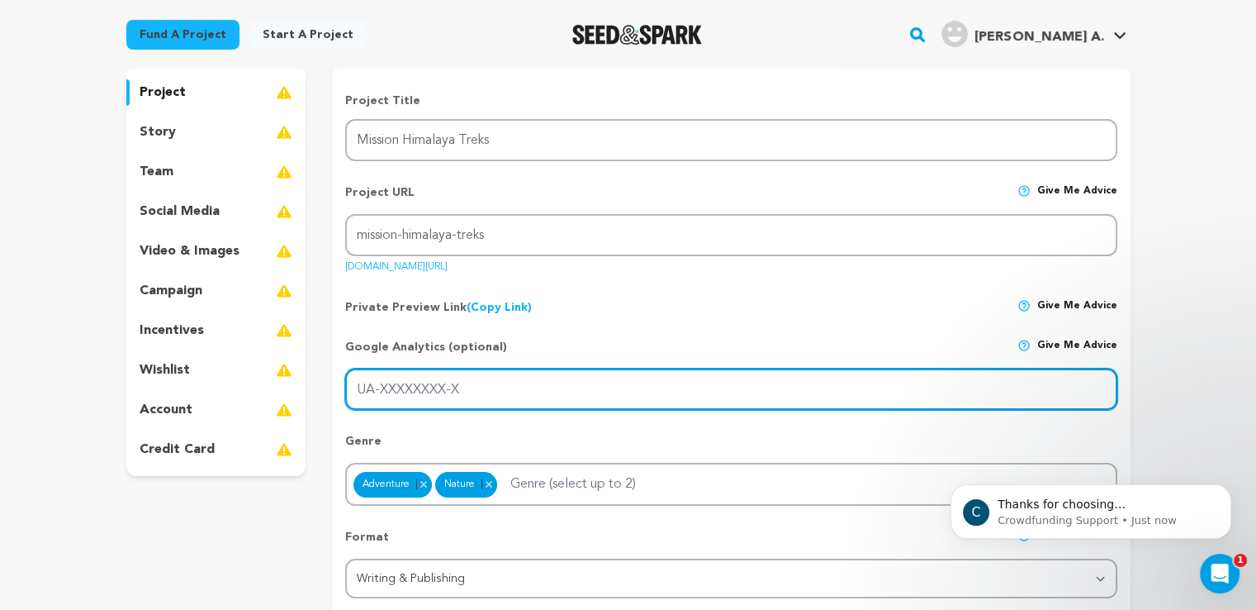
scroll to position [0, 0]
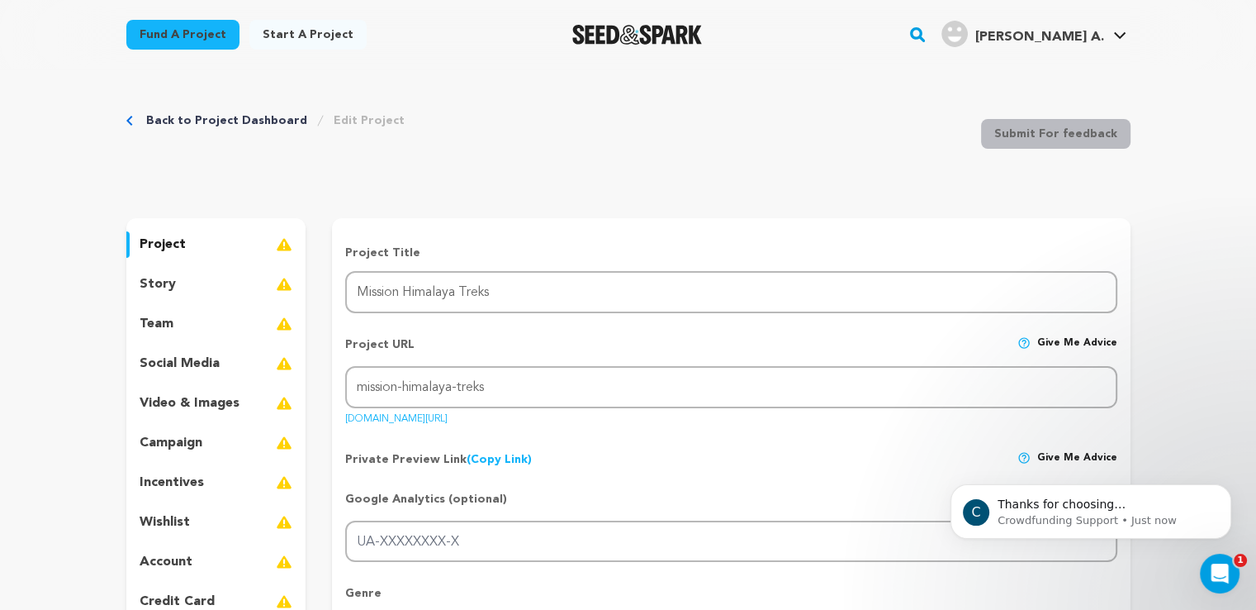
click at [176, 285] on div "story" at bounding box center [216, 284] width 180 height 26
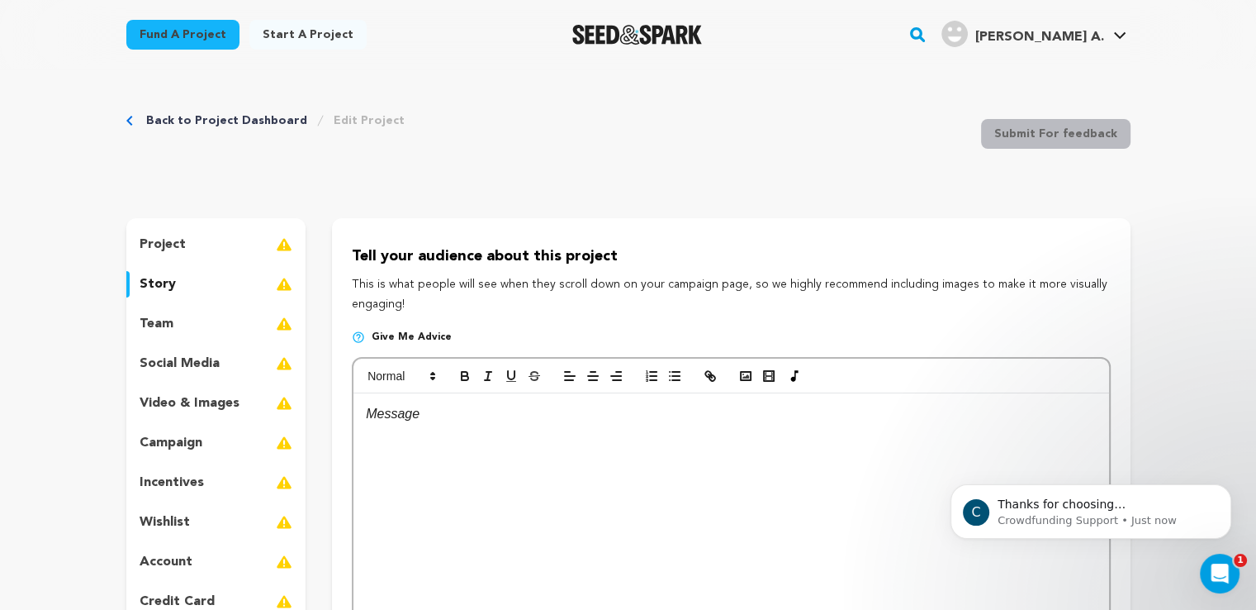
click at [492, 429] on div at bounding box center [731, 517] width 755 height 248
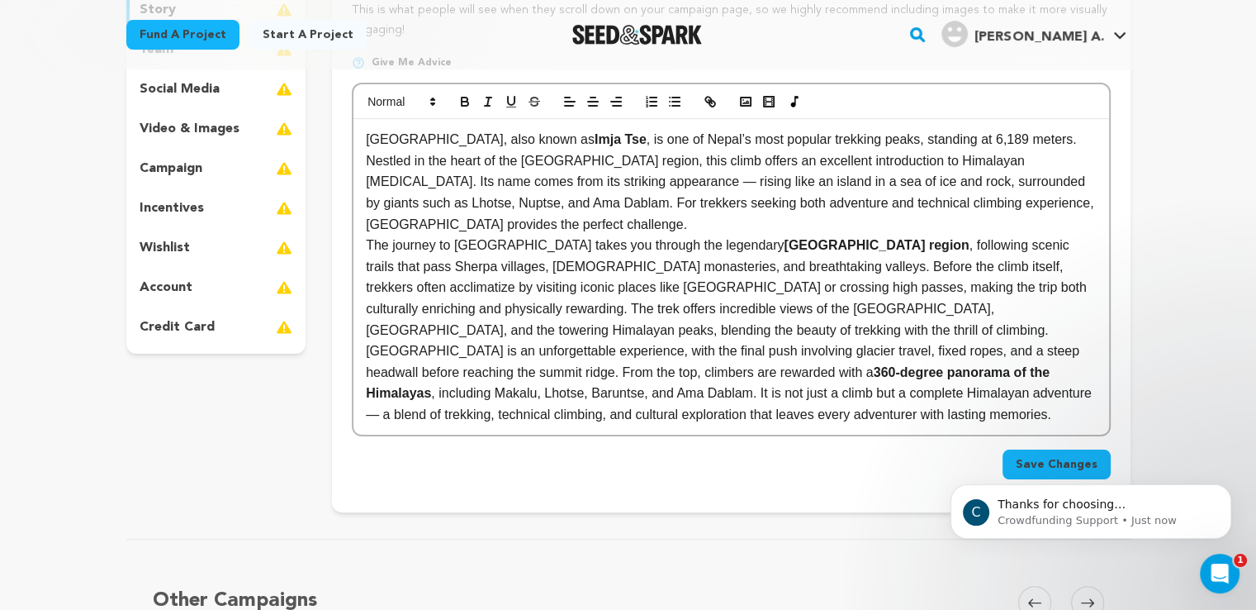
scroll to position [165, 0]
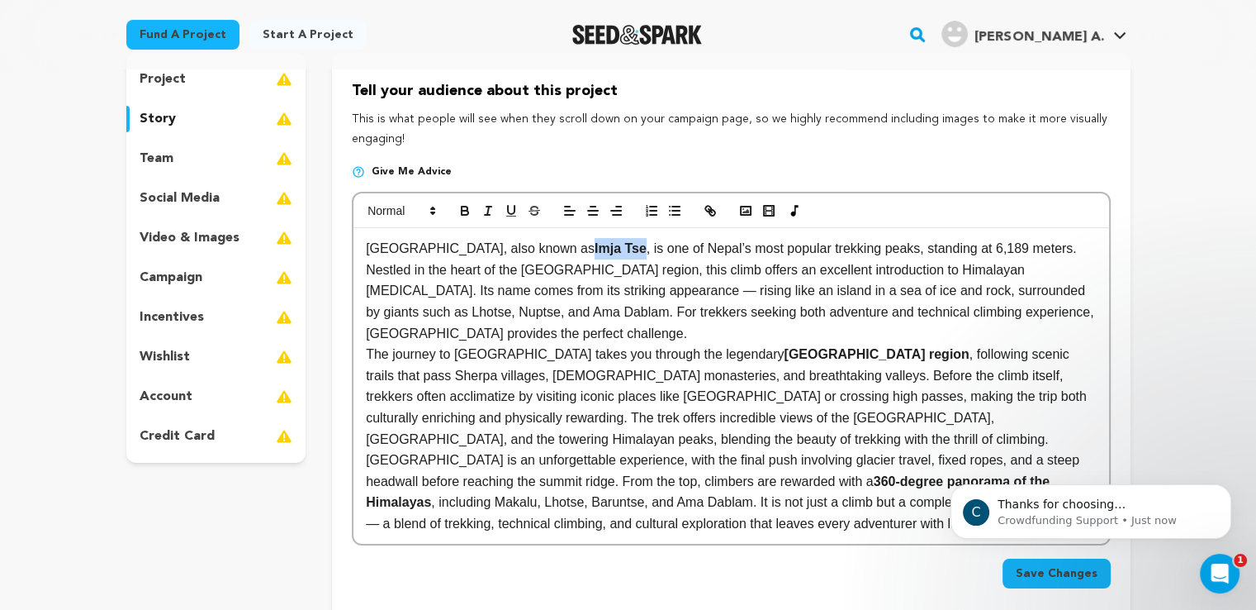
drag, startPoint x: 523, startPoint y: 252, endPoint x: 573, endPoint y: 252, distance: 50.4
click at [573, 252] on p "Island Peak, also known as Imja Tse , is one of Nepal’s most popular trekking p…" at bounding box center [731, 291] width 730 height 106
click at [710, 212] on icon "button" at bounding box center [710, 210] width 15 height 15
click at [562, 312] on p "Island Peak, also known as Imja Tse , is one of Nepal’s most popular trekking p…" at bounding box center [731, 291] width 730 height 106
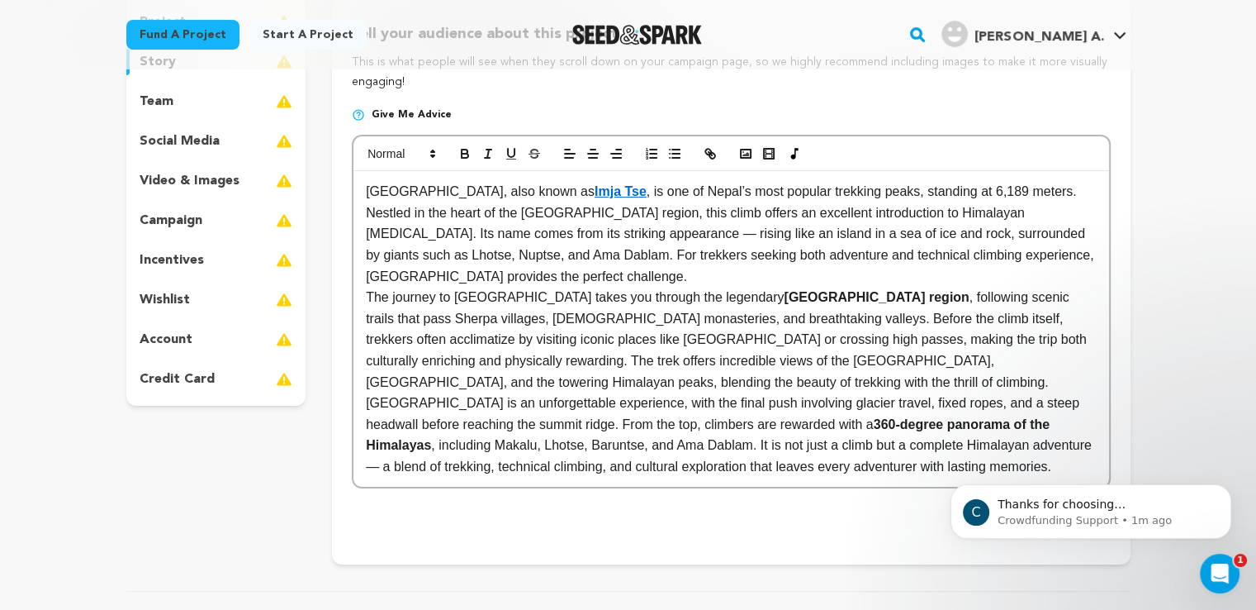
scroll to position [413, 0]
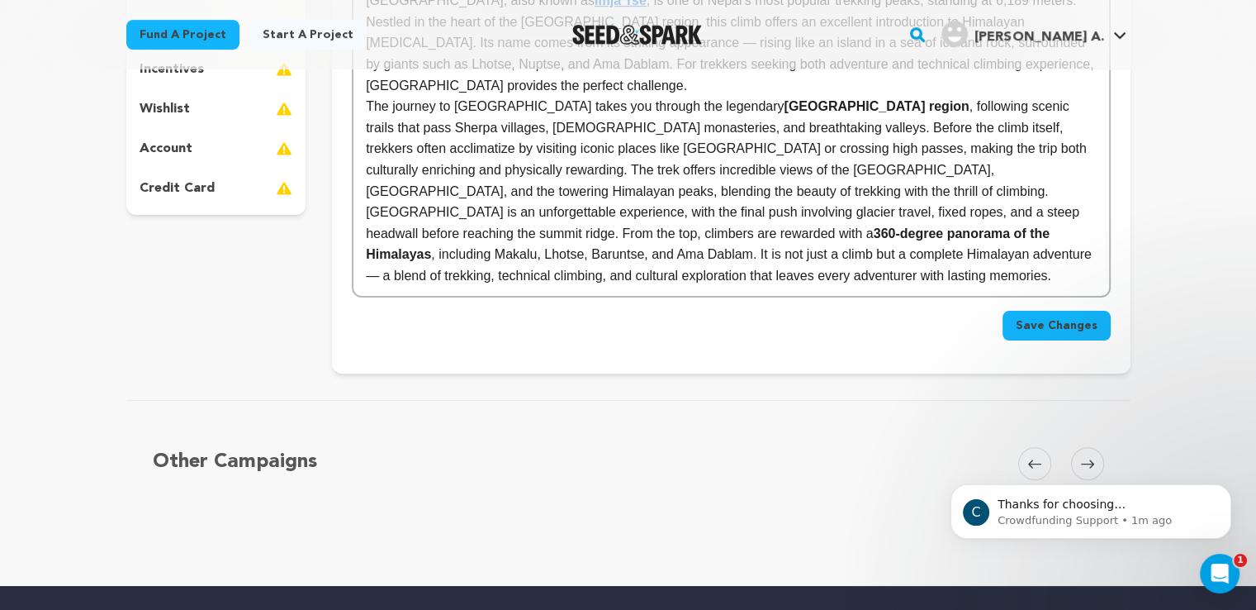
click at [1084, 311] on button "Save Changes" at bounding box center [1057, 326] width 108 height 30
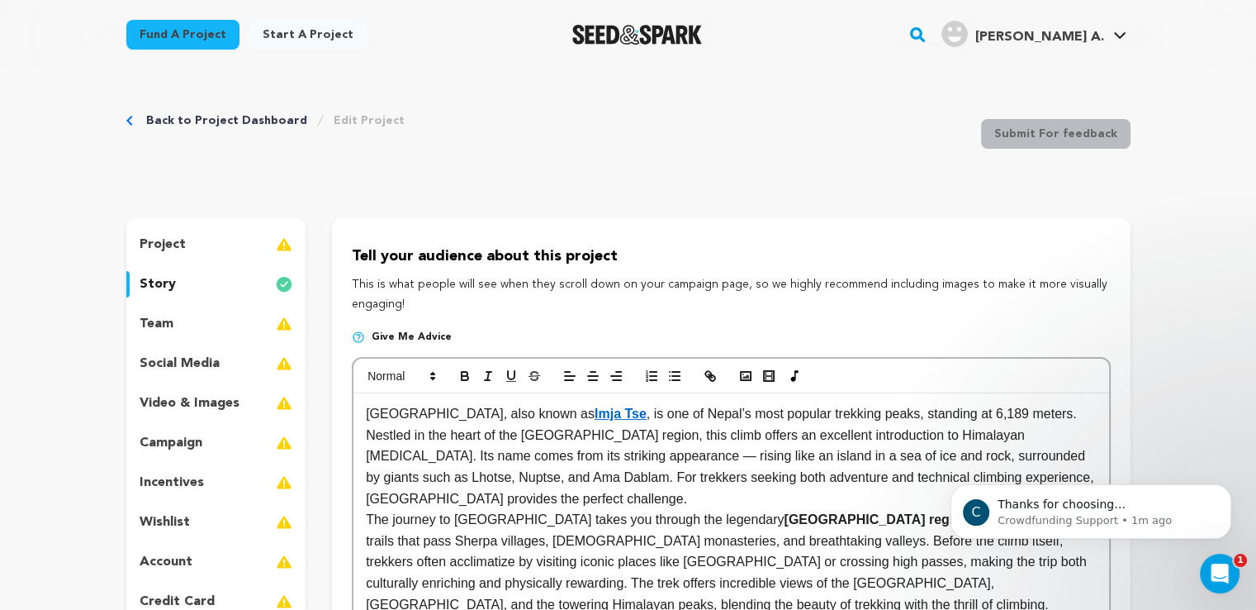
scroll to position [83, 0]
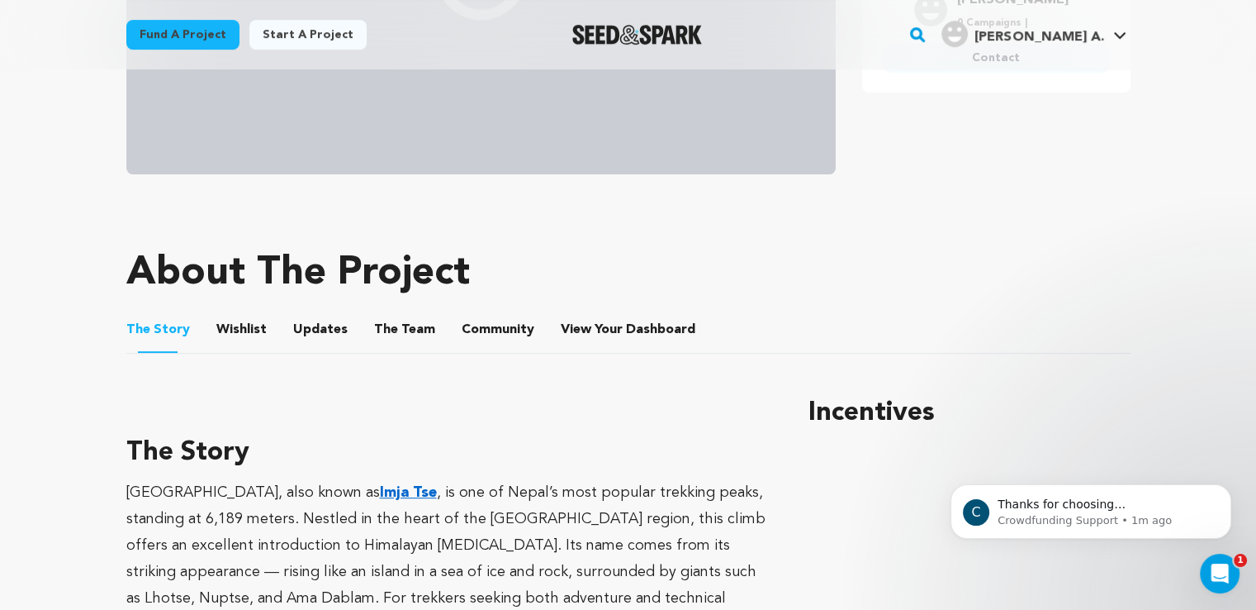
scroll to position [496, 0]
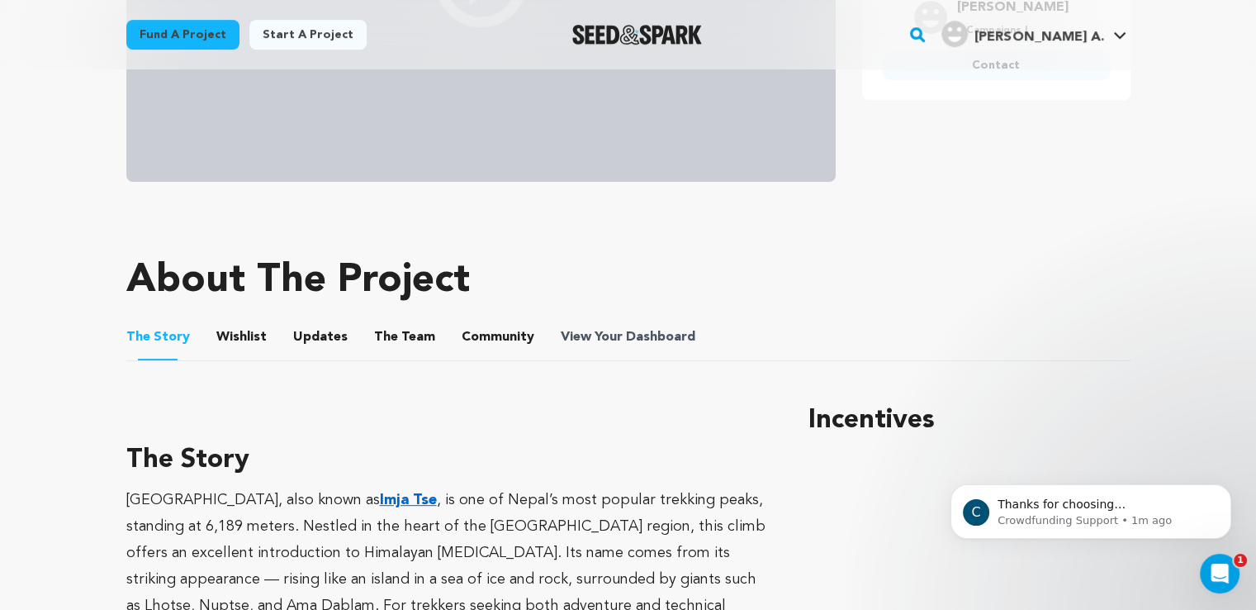
click at [589, 341] on span "View Your Dashboard" at bounding box center [630, 337] width 138 height 20
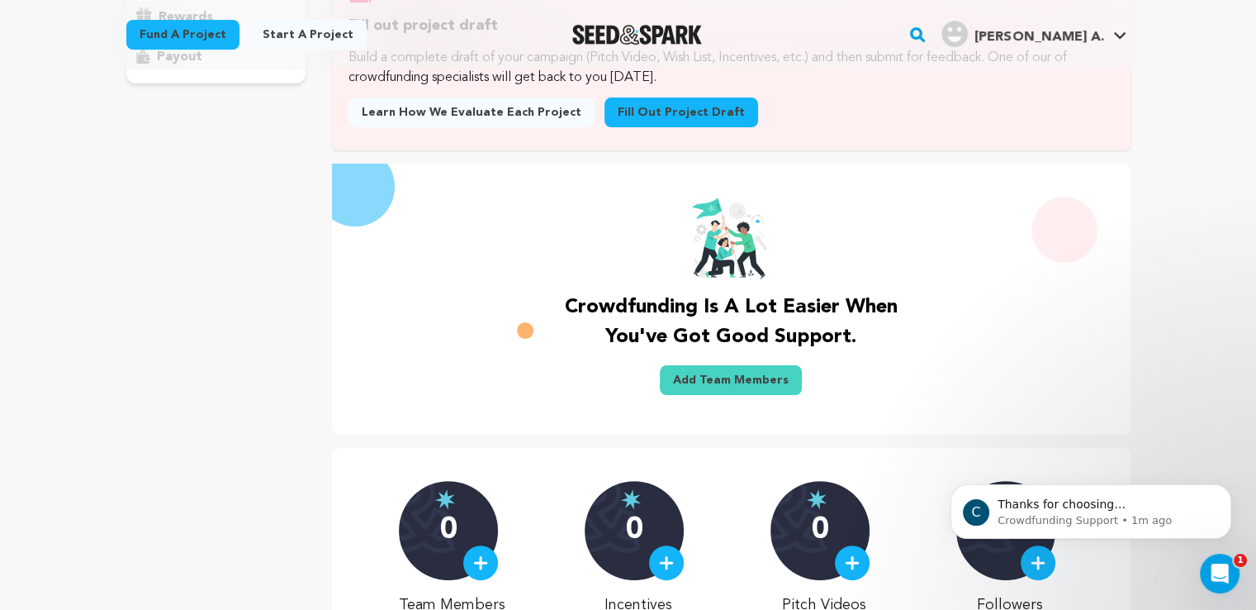
scroll to position [330, 0]
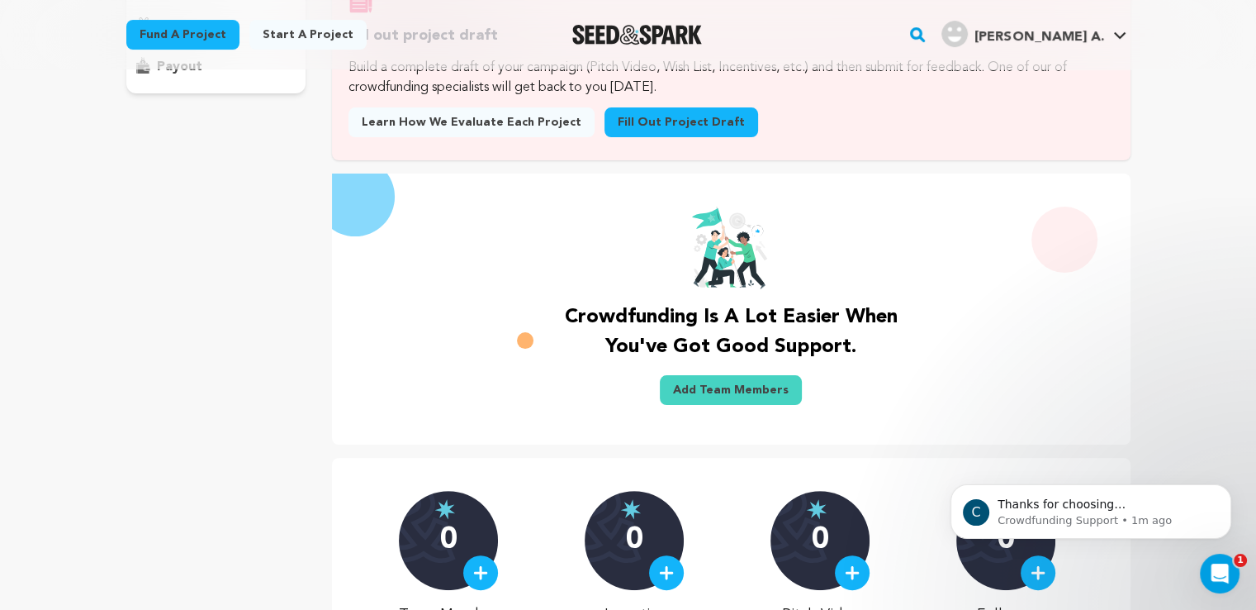
click at [631, 137] on link "Fill out project draft" at bounding box center [682, 122] width 154 height 30
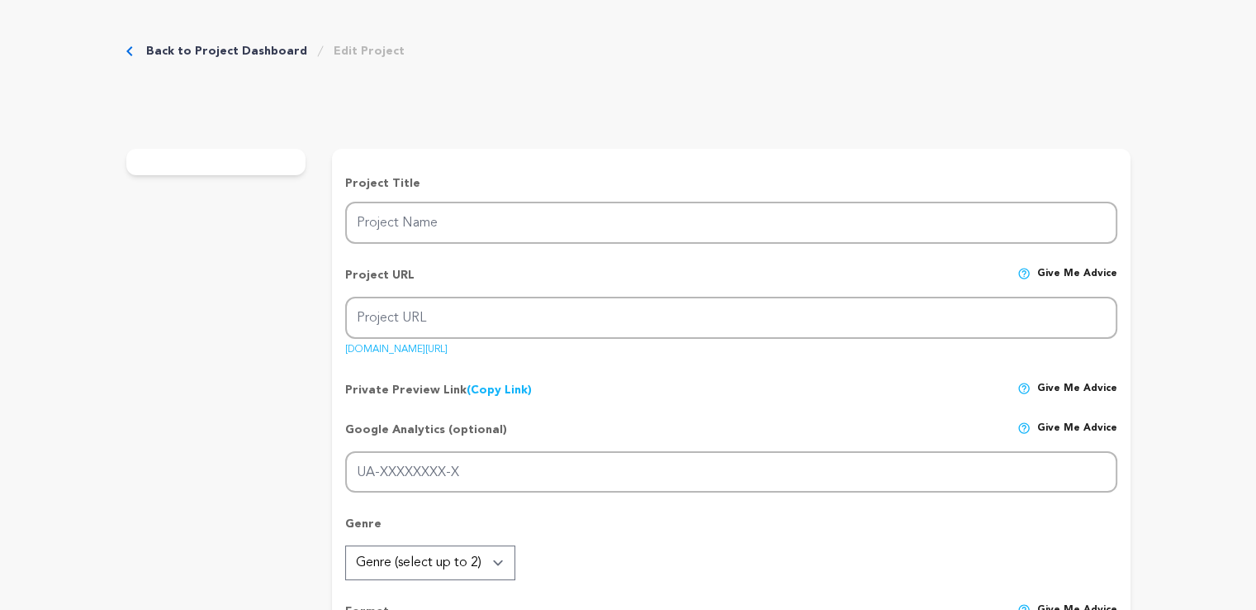
type input "Mission Himalaya Treks"
type input "mission-himalaya-treks"
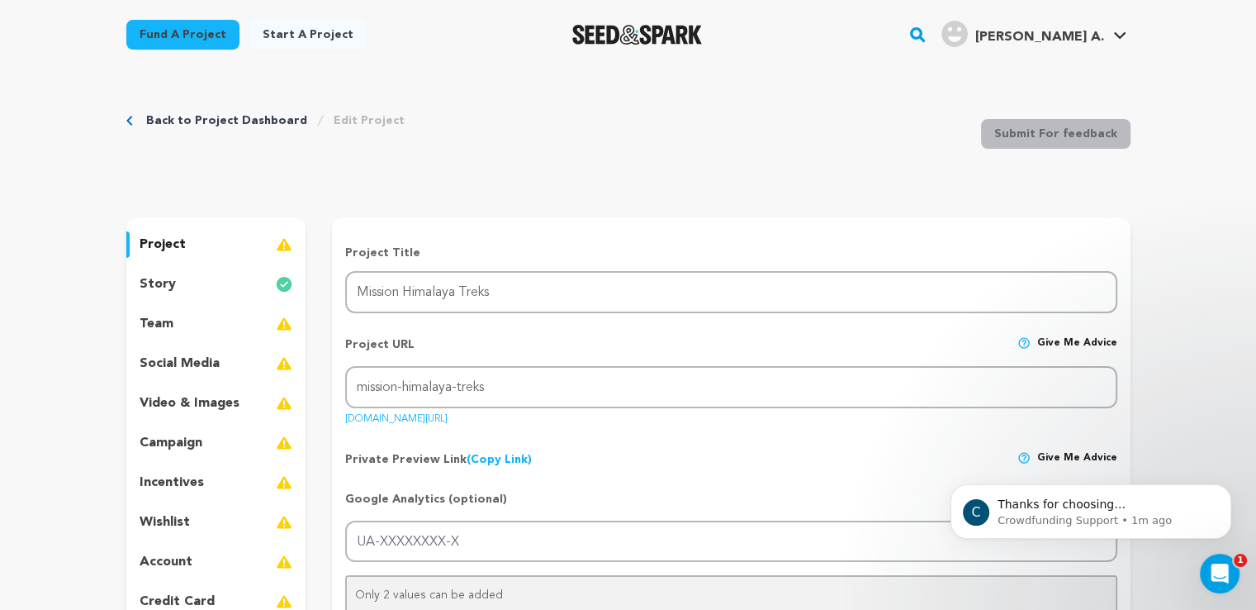
click at [135, 331] on div "team" at bounding box center [216, 324] width 180 height 26
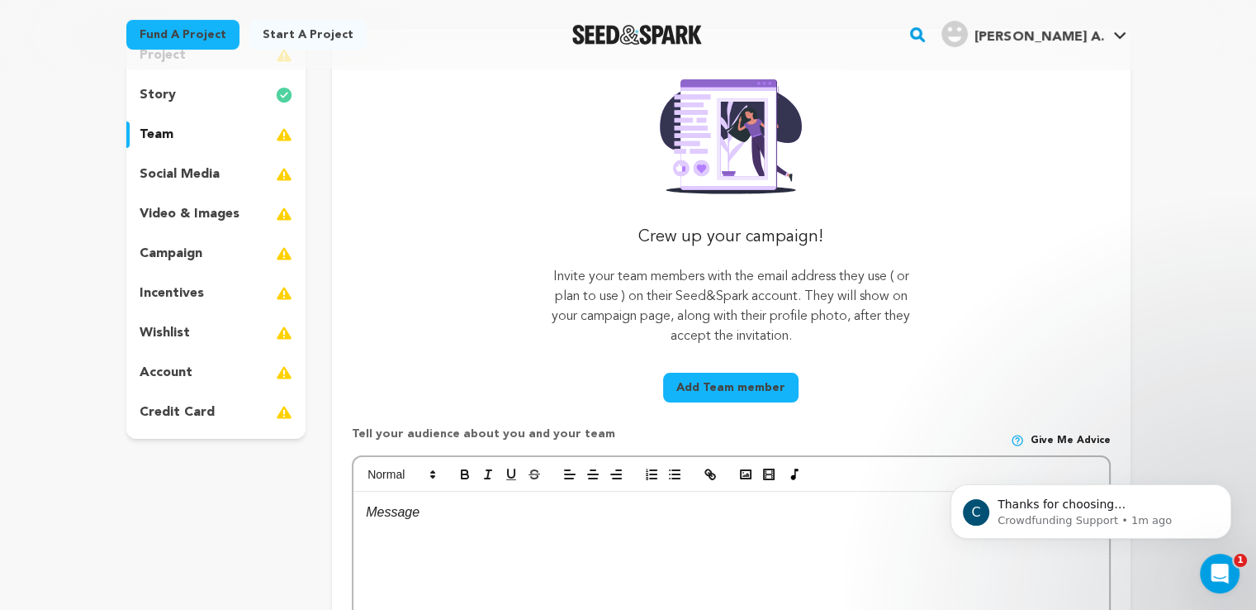
scroll to position [165, 0]
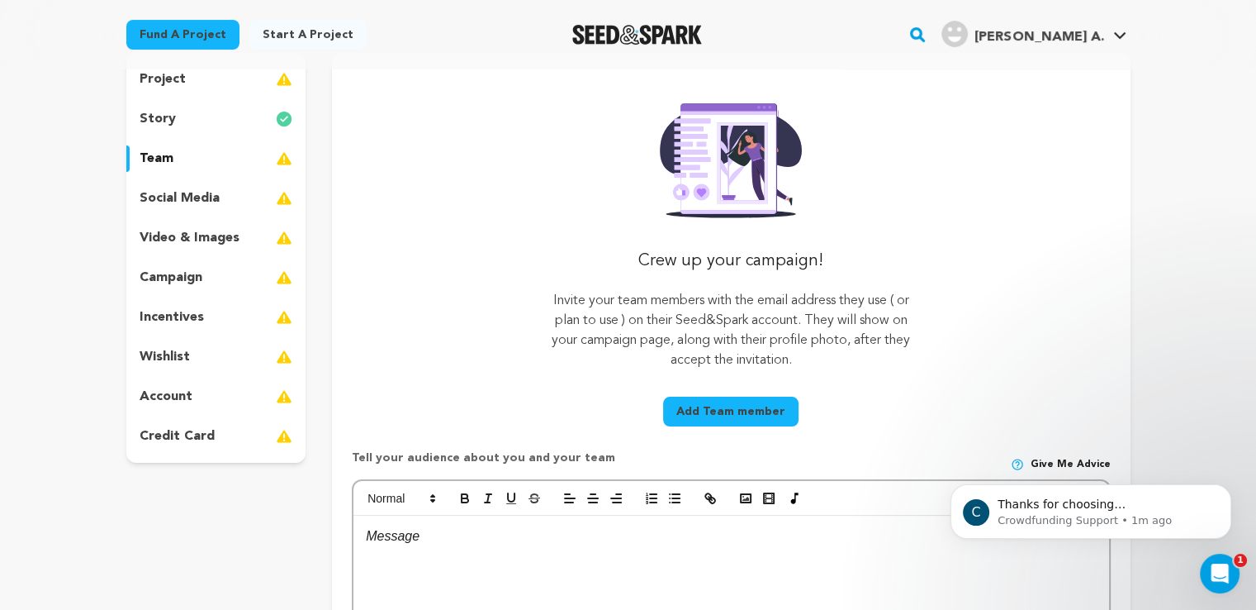
click at [184, 189] on p "social media" at bounding box center [180, 198] width 80 height 20
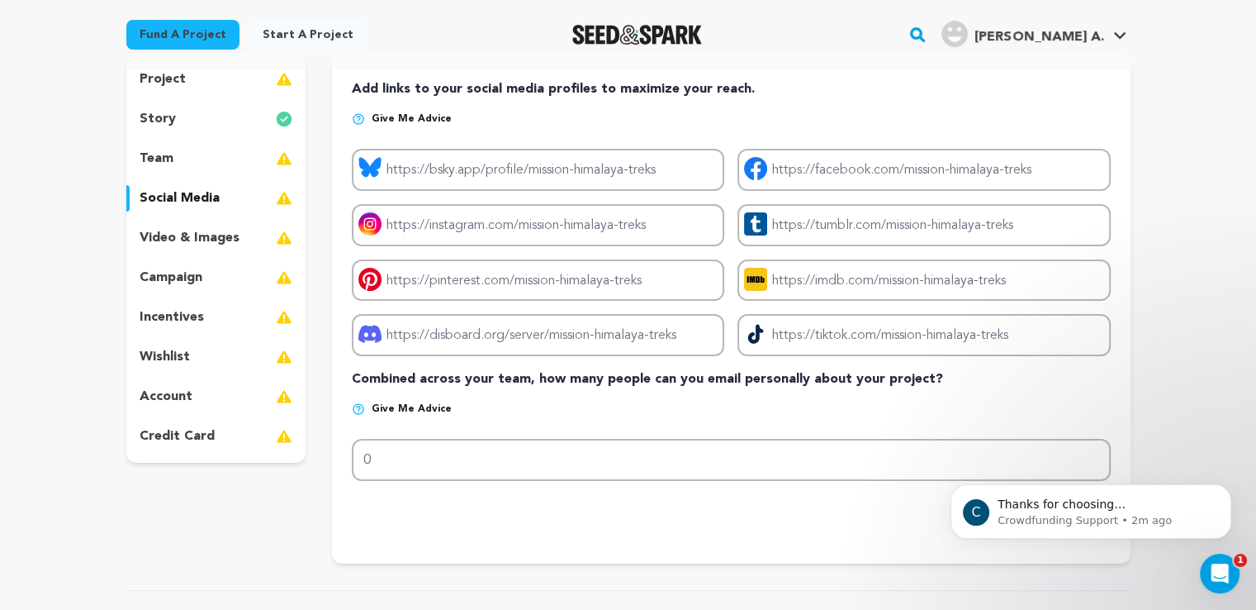
click at [544, 0] on div "Fund a project Start a project Search" at bounding box center [628, 34] width 1057 height 69
